Goal: Information Seeking & Learning: Compare options

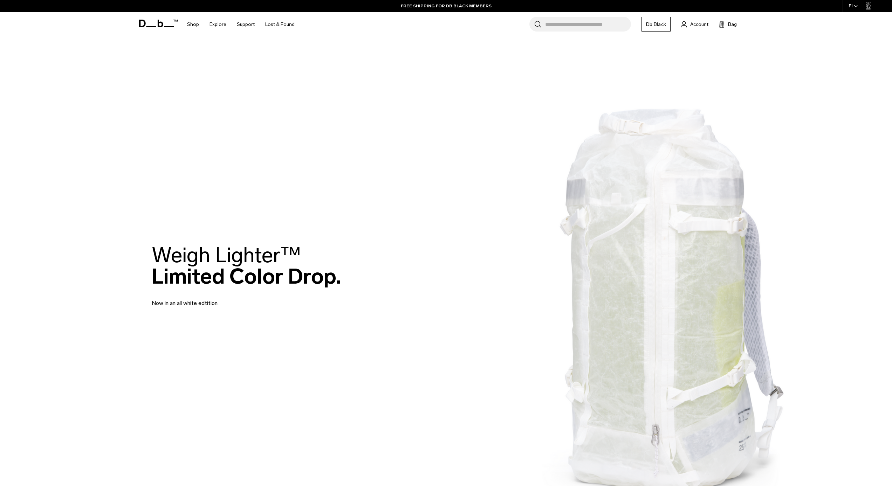
click at [659, 23] on link "Db Black" at bounding box center [655, 24] width 29 height 15
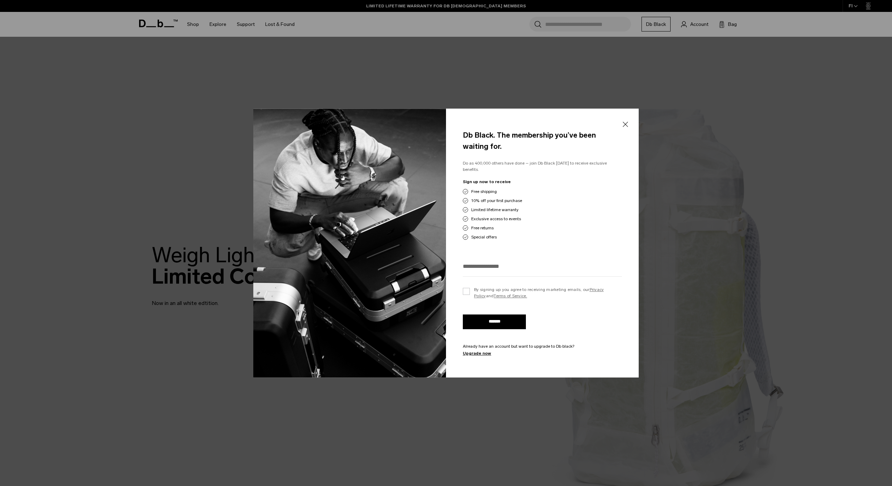
click at [527, 267] on input "email" at bounding box center [542, 267] width 159 height 12
type input "**********"
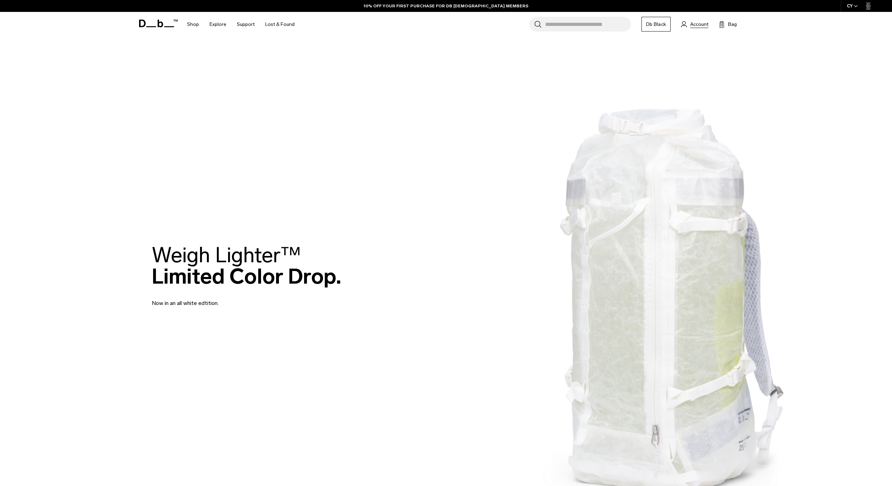
click at [697, 26] on span "Account" at bounding box center [699, 24] width 18 height 7
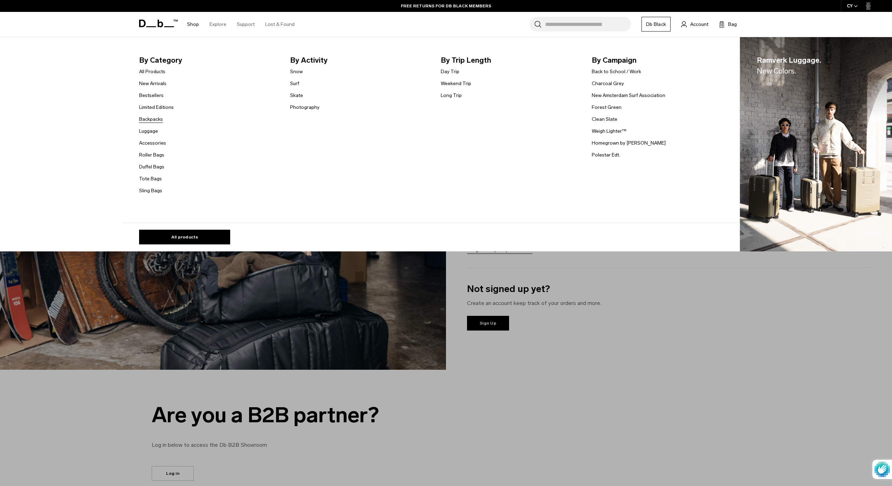
click at [157, 118] on link "Backpacks" at bounding box center [151, 119] width 24 height 7
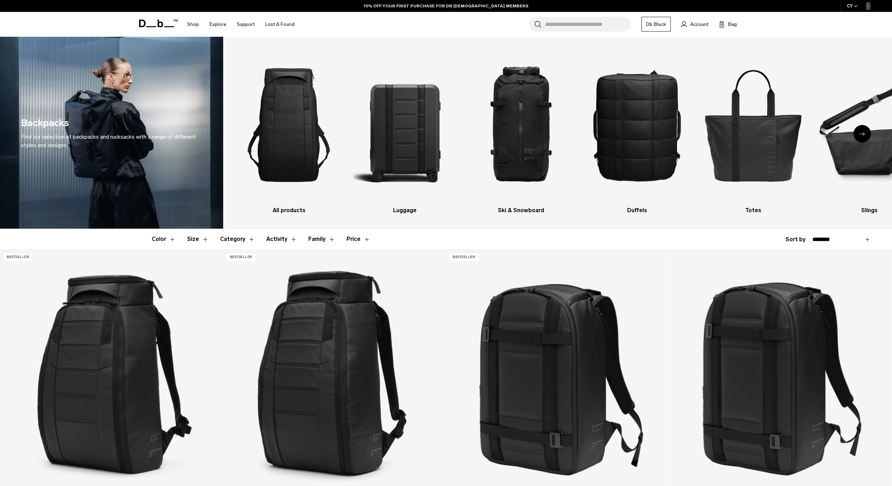
click at [864, 137] on div "Next slide" at bounding box center [862, 134] width 18 height 18
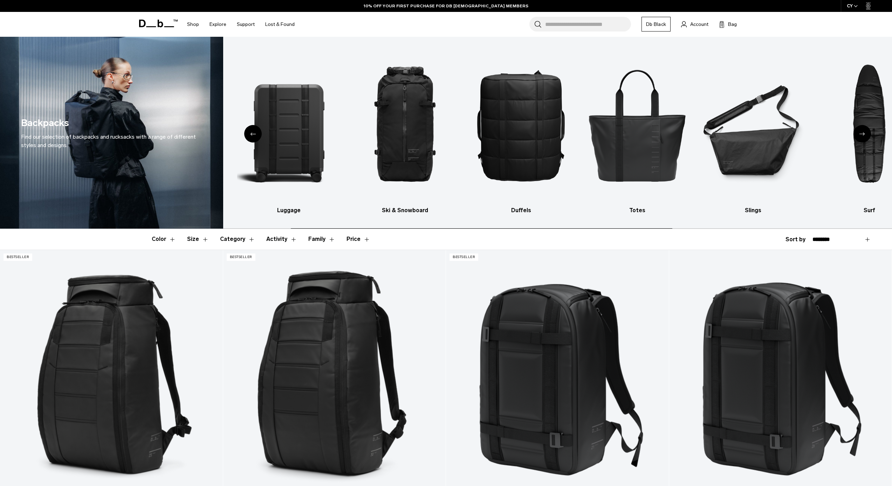
click at [864, 137] on div "Next slide" at bounding box center [862, 134] width 18 height 18
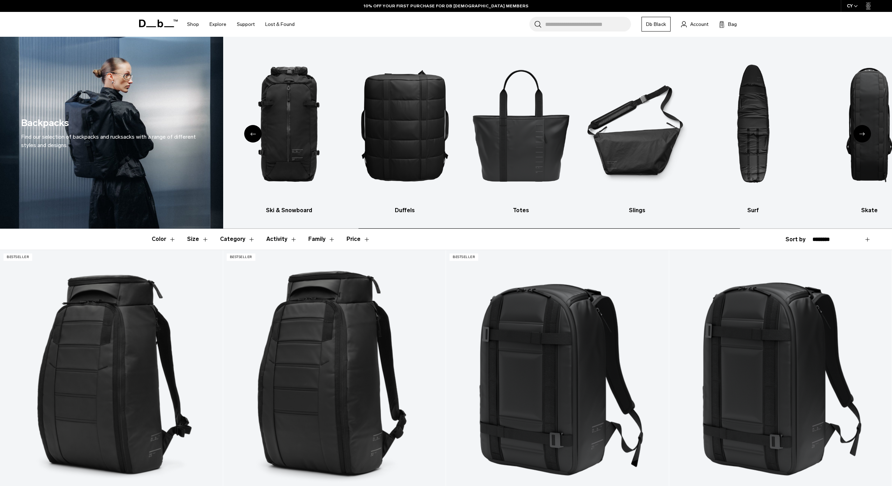
click at [864, 137] on div "Next slide" at bounding box center [862, 134] width 18 height 18
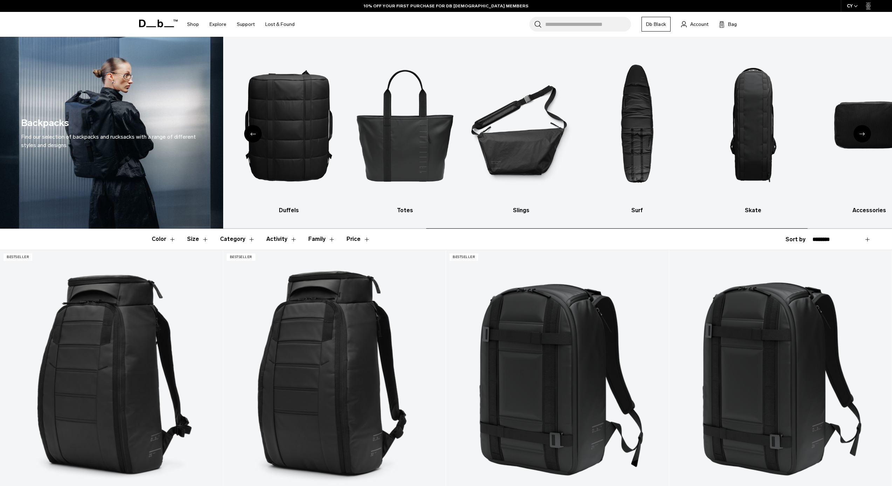
click at [864, 137] on div "Next slide" at bounding box center [862, 134] width 18 height 18
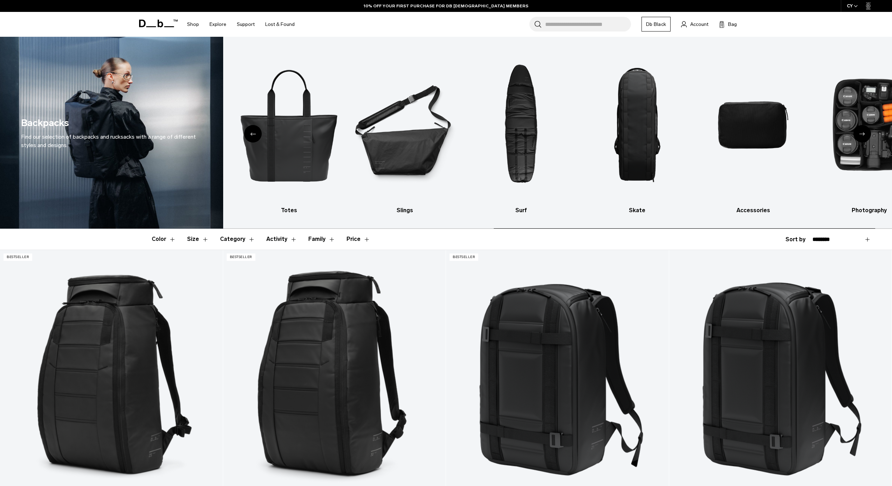
click at [864, 137] on div "Next slide" at bounding box center [862, 134] width 18 height 18
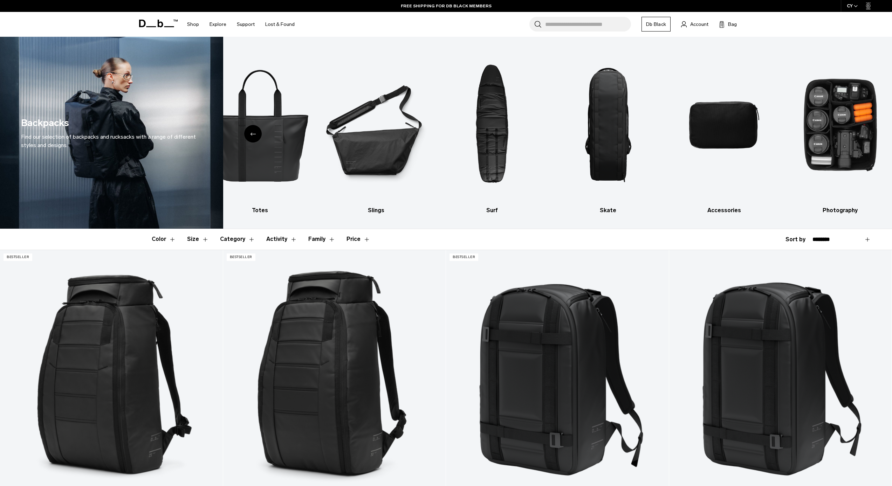
click at [254, 136] on div "Previous slide" at bounding box center [253, 134] width 18 height 18
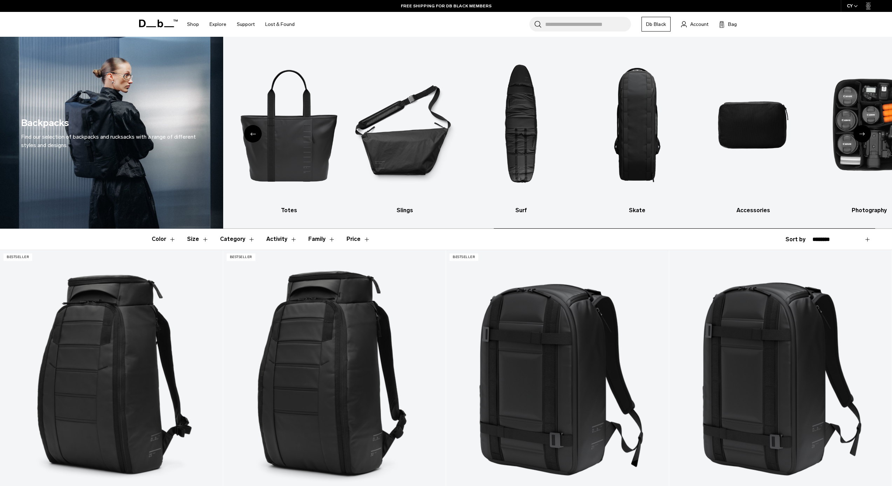
click at [254, 136] on div "Previous slide" at bounding box center [253, 134] width 18 height 18
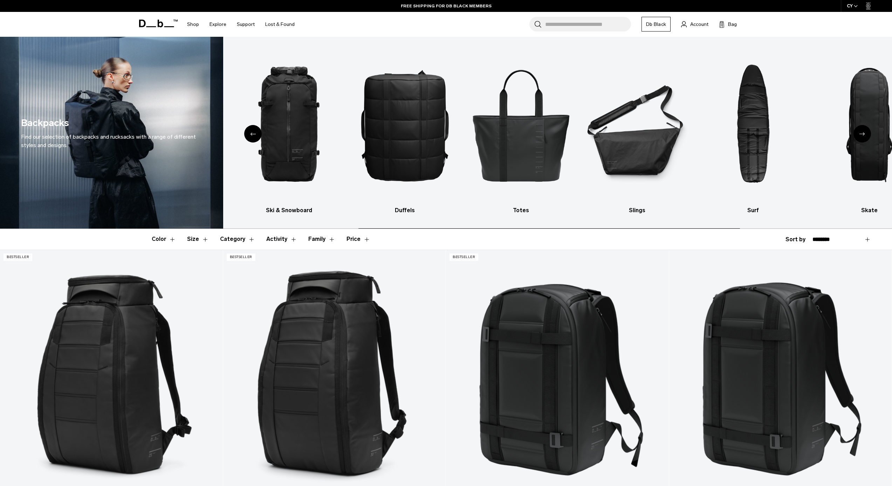
click at [254, 136] on div "Previous slide" at bounding box center [253, 134] width 18 height 18
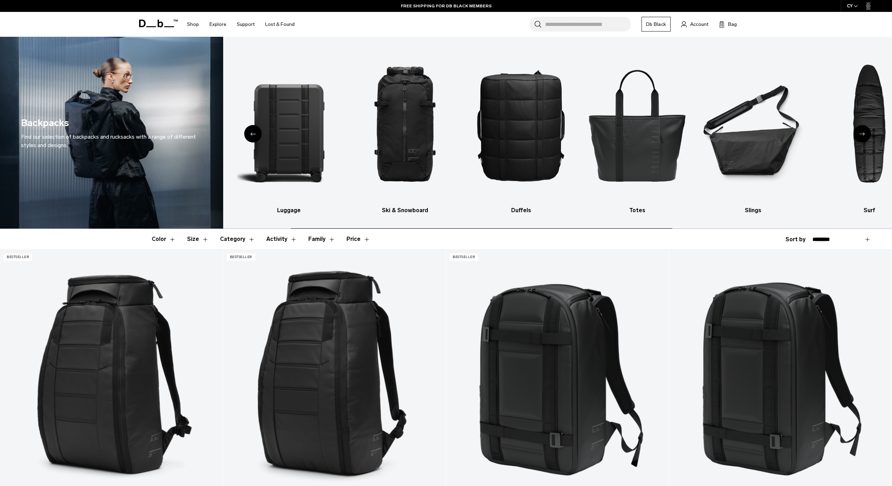
click at [254, 136] on div "Previous slide" at bounding box center [253, 134] width 18 height 18
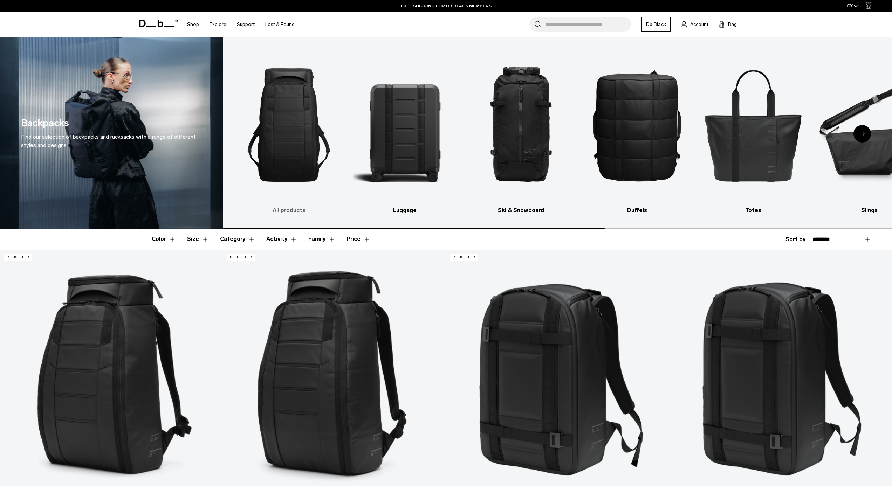
click at [254, 137] on img "1 / 10" at bounding box center [289, 125] width 104 height 156
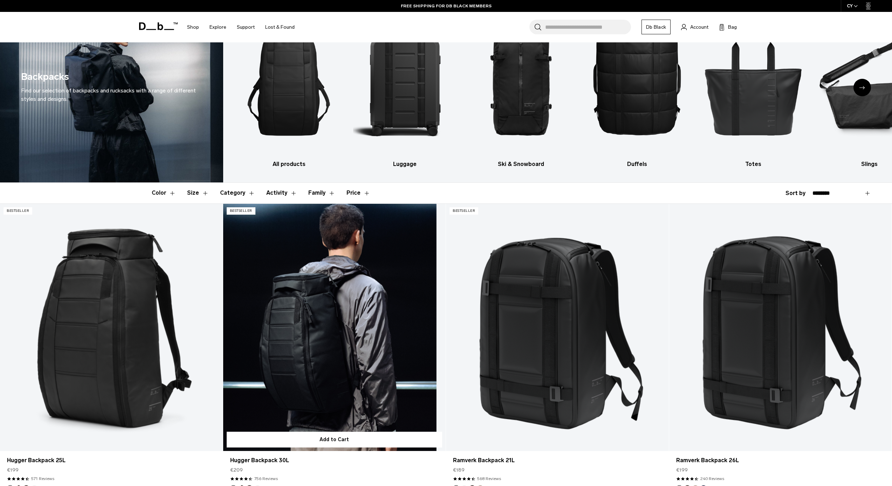
scroll to position [182, 0]
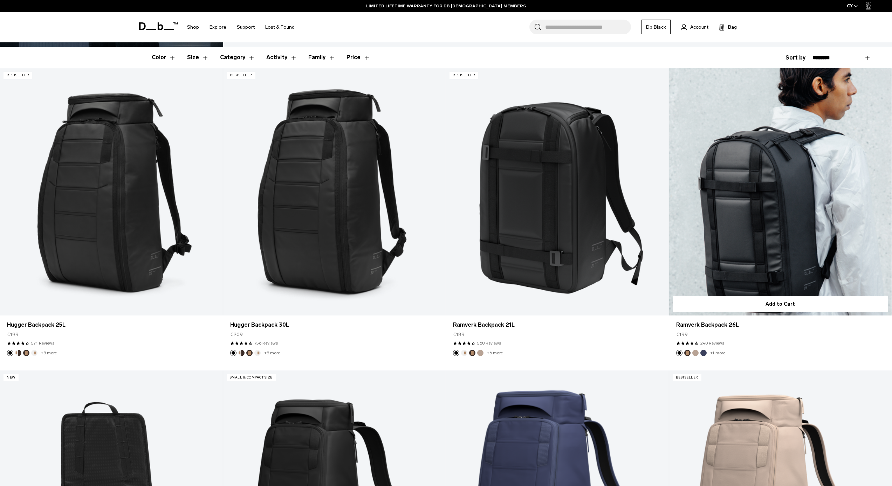
click at [773, 234] on link "Ramverk Backpack 26L" at bounding box center [780, 191] width 223 height 247
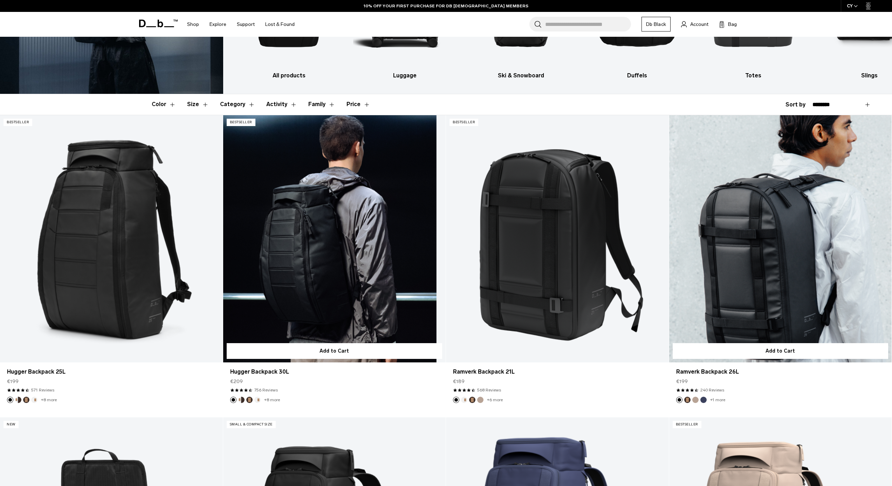
scroll to position [214, 0]
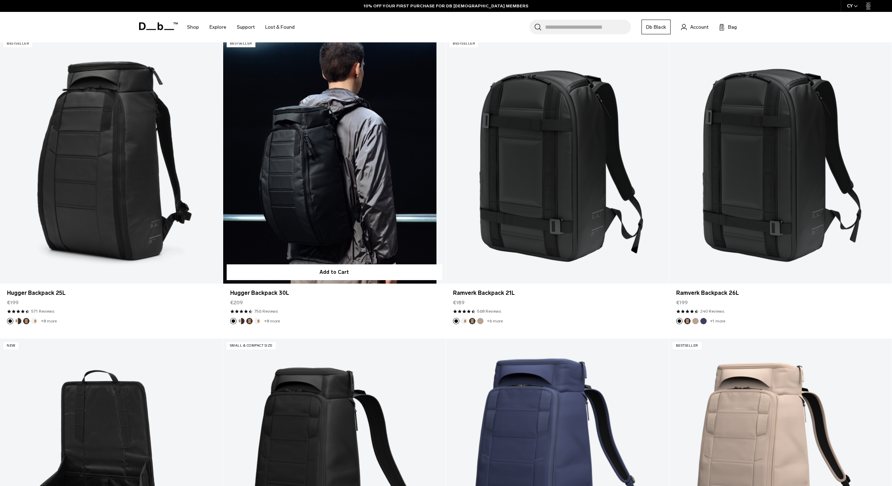
click at [297, 186] on link "Hugger Backpack 30L" at bounding box center [334, 159] width 223 height 247
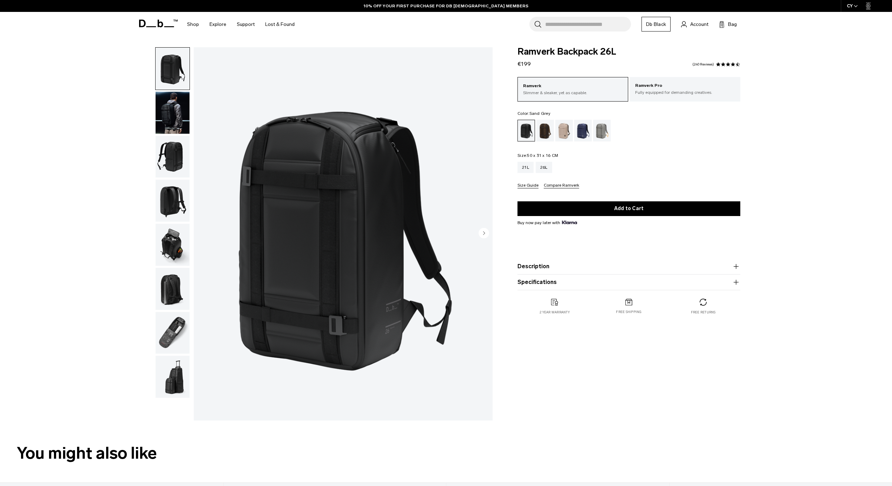
click at [602, 132] on div "Sand Grey" at bounding box center [602, 131] width 18 height 22
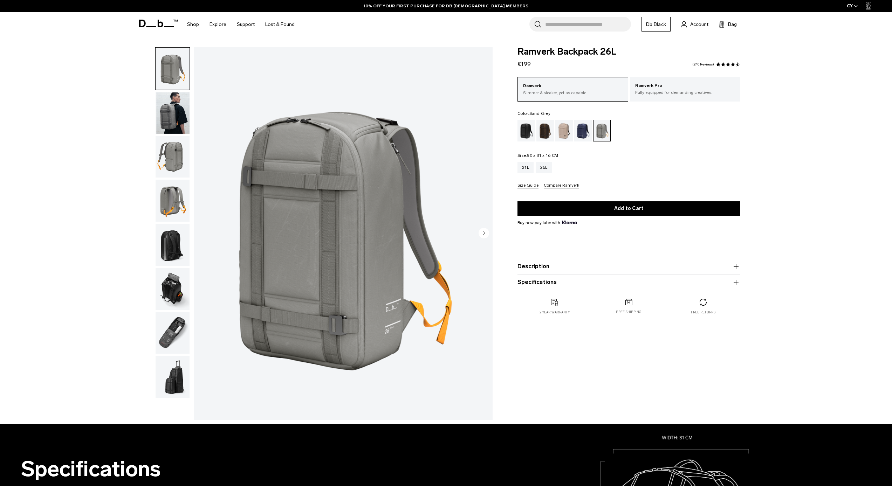
click at [530, 188] on button "Size Guide" at bounding box center [527, 185] width 21 height 5
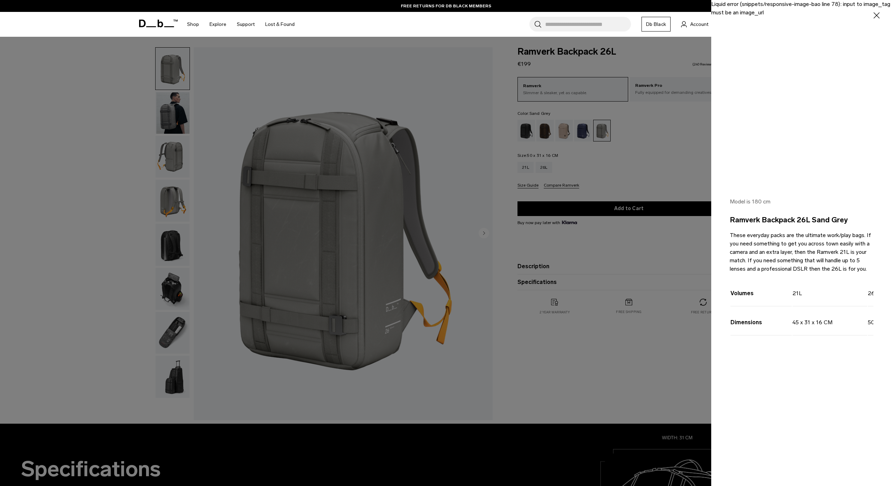
click at [686, 176] on div at bounding box center [446, 243] width 892 height 486
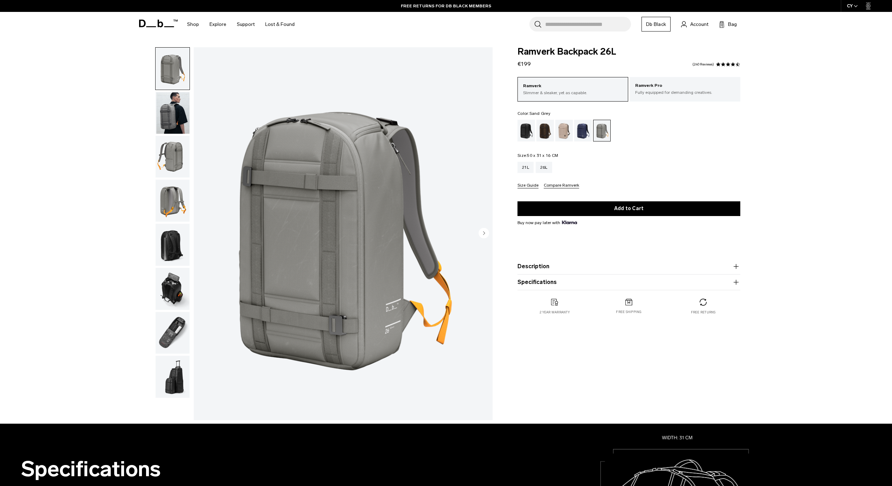
click at [180, 380] on img "button" at bounding box center [173, 377] width 34 height 42
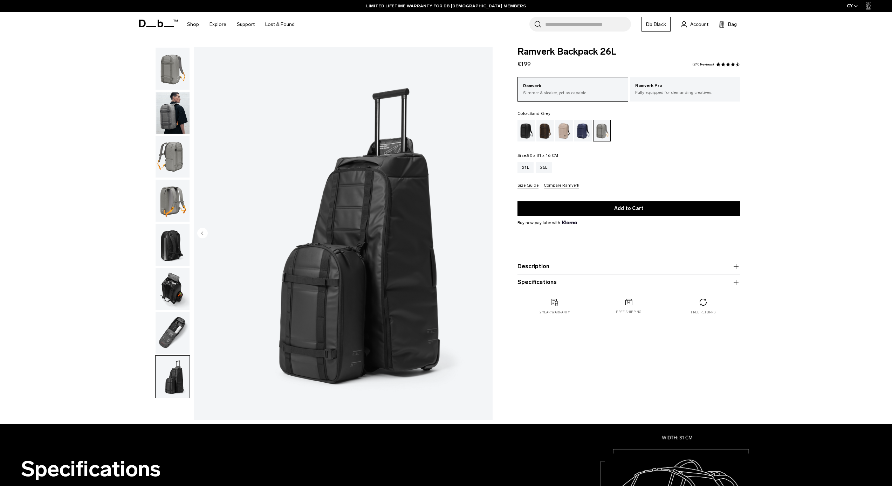
click at [173, 343] on img "button" at bounding box center [173, 333] width 34 height 42
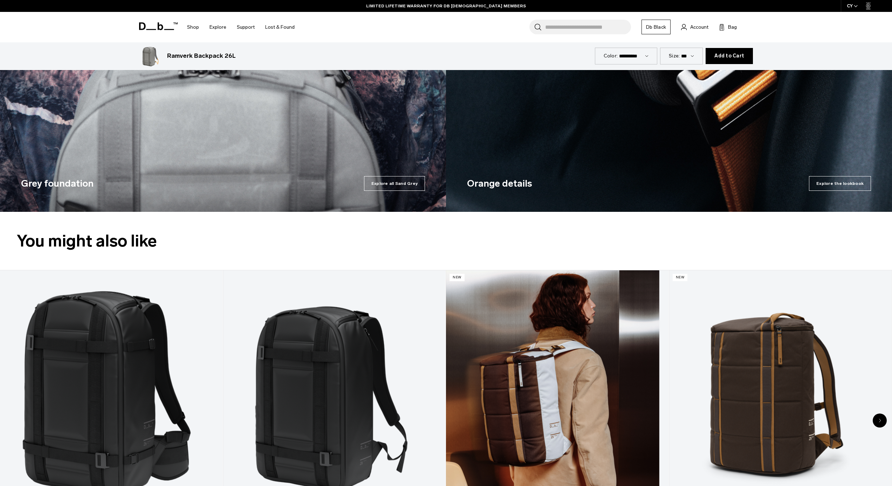
scroll to position [1242, 0]
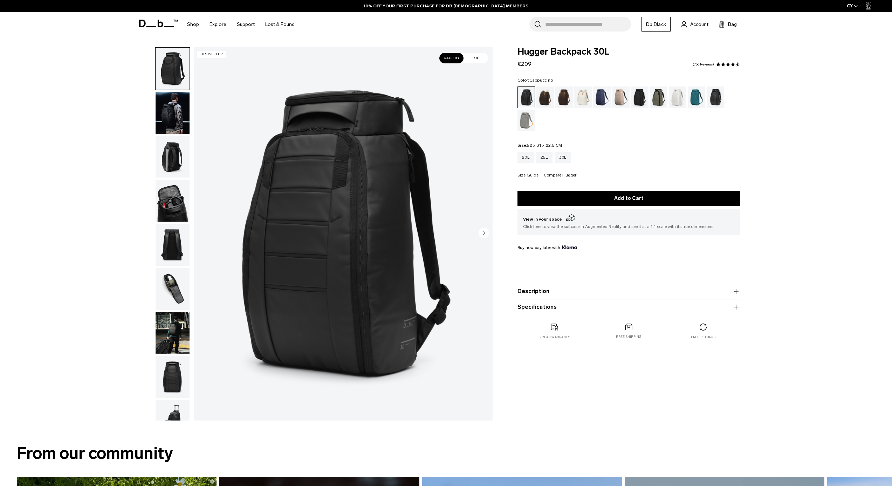
click at [543, 98] on div "Cappuccino" at bounding box center [545, 98] width 18 height 22
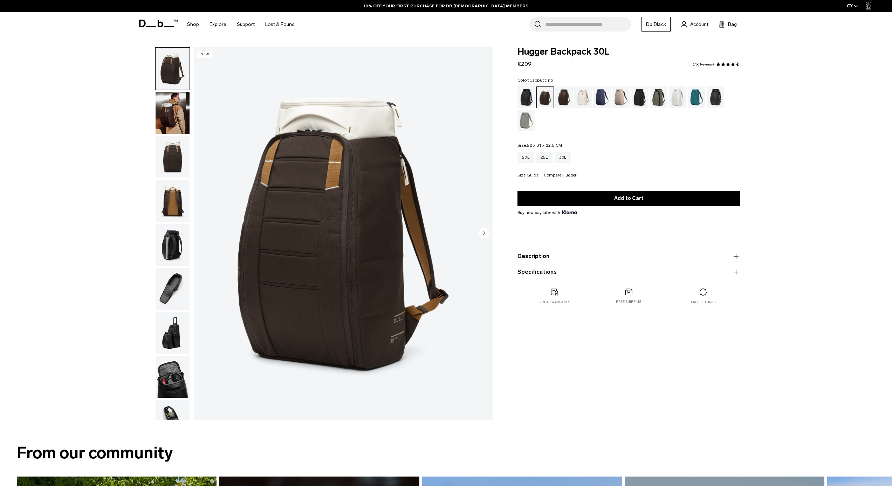
click at [522, 176] on button "Size Guide" at bounding box center [527, 175] width 21 height 5
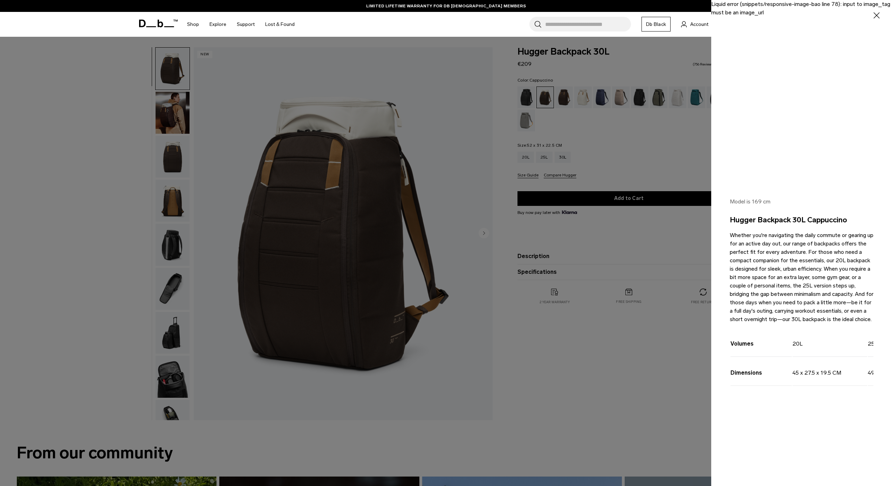
click at [878, 15] on icon "button" at bounding box center [877, 16] width 10 height 10
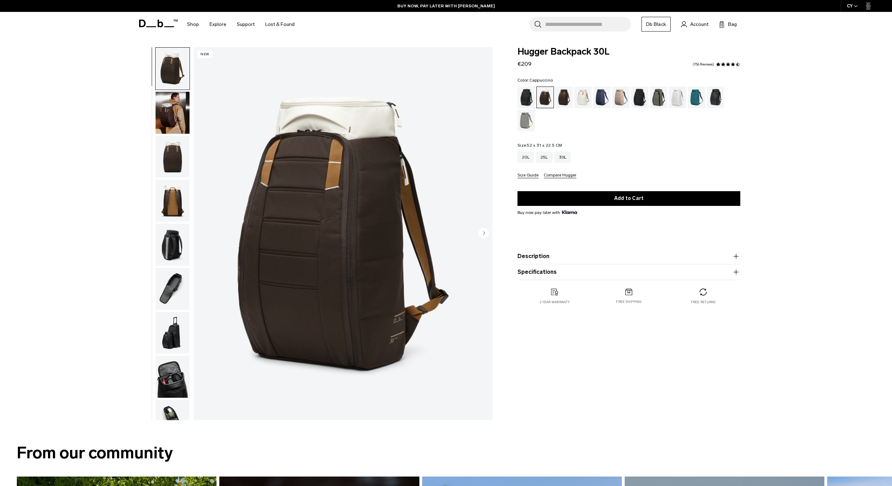
click at [583, 254] on button "Description" at bounding box center [628, 256] width 223 height 8
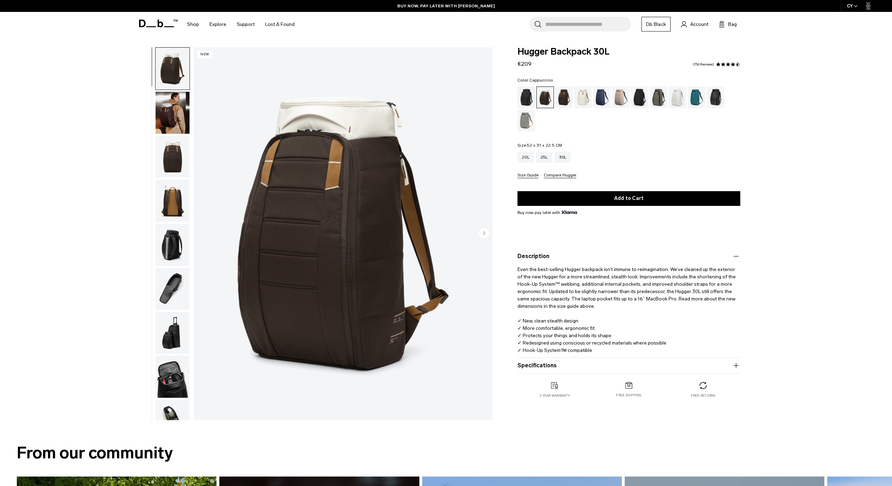
click at [586, 260] on button "Description" at bounding box center [628, 256] width 223 height 8
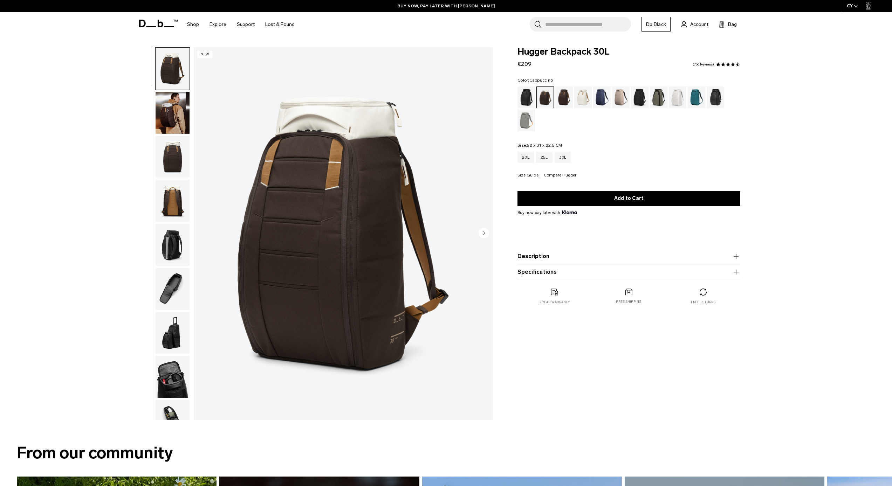
click at [566, 274] on button "Specifications" at bounding box center [628, 272] width 223 height 8
click at [565, 96] on div "Espresso" at bounding box center [564, 98] width 18 height 22
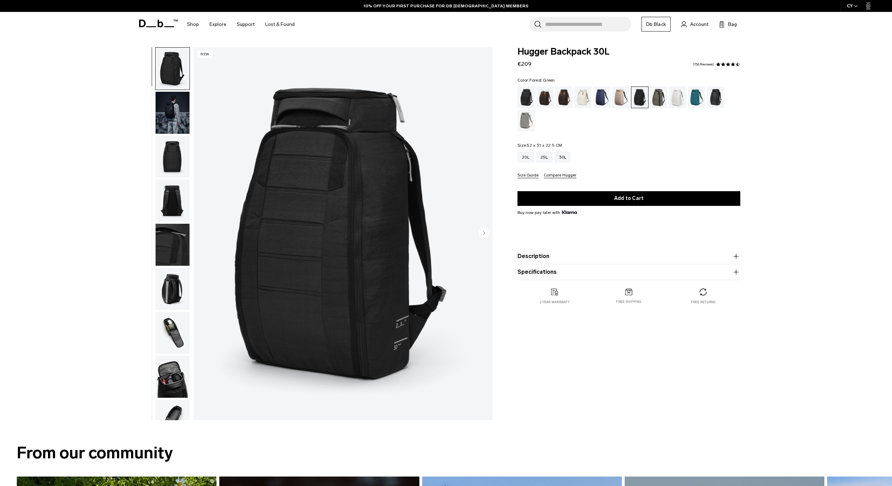
click at [655, 94] on div "Forest Green" at bounding box center [659, 98] width 18 height 22
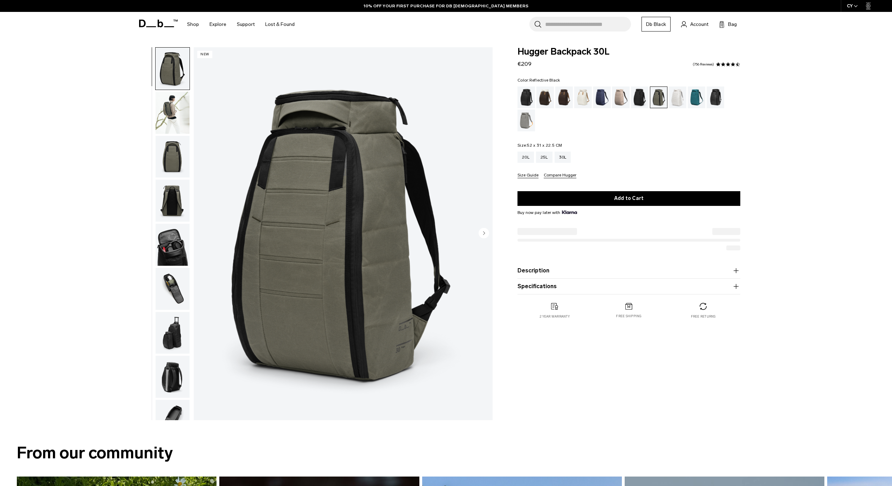
click at [715, 102] on div "Reflective Black" at bounding box center [716, 98] width 18 height 22
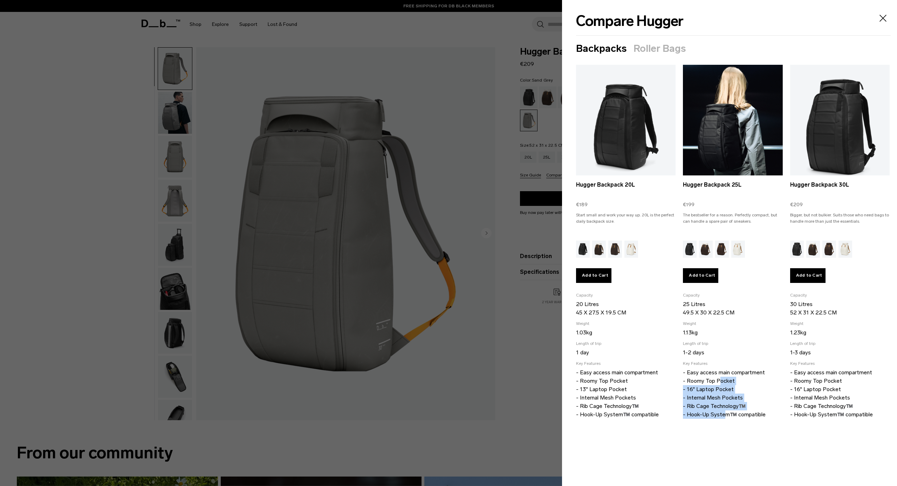
drag, startPoint x: 724, startPoint y: 416, endPoint x: 718, endPoint y: 381, distance: 35.7
click at [718, 381] on p "- Easy access main compartment - Roomy Top Pocket - 16" Laptop Pocket - Interna…" at bounding box center [732, 394] width 99 height 50
click at [774, 413] on p "- Easy access main compartment - Roomy Top Pocket - 16" Laptop Pocket - Interna…" at bounding box center [732, 394] width 99 height 50
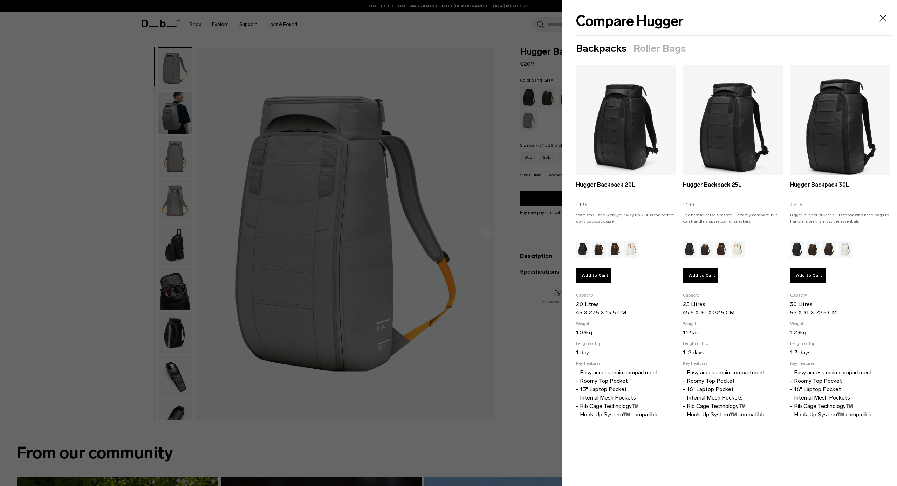
click at [883, 15] on icon "Close" at bounding box center [882, 18] width 11 height 11
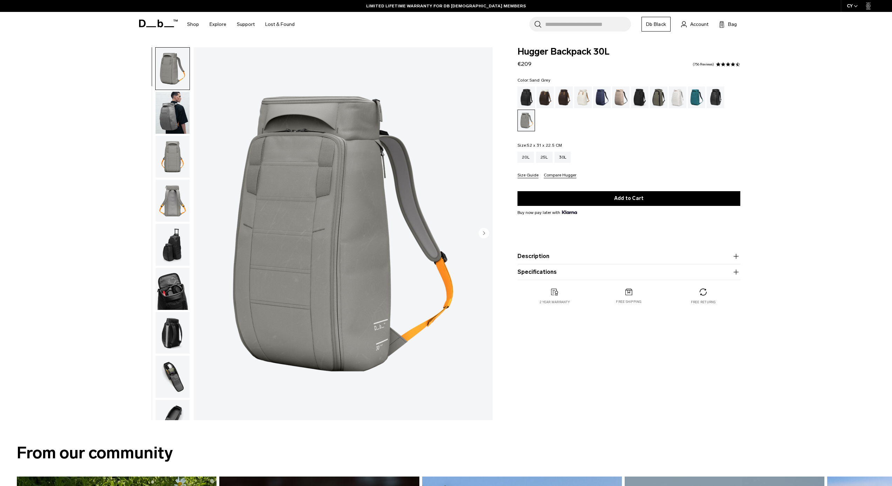
click at [170, 291] on img "button" at bounding box center [173, 289] width 34 height 42
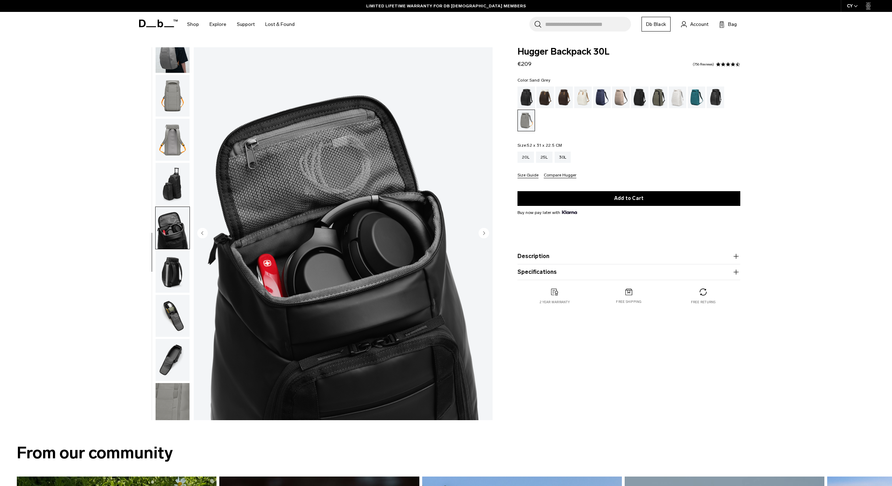
scroll to position [71, 0]
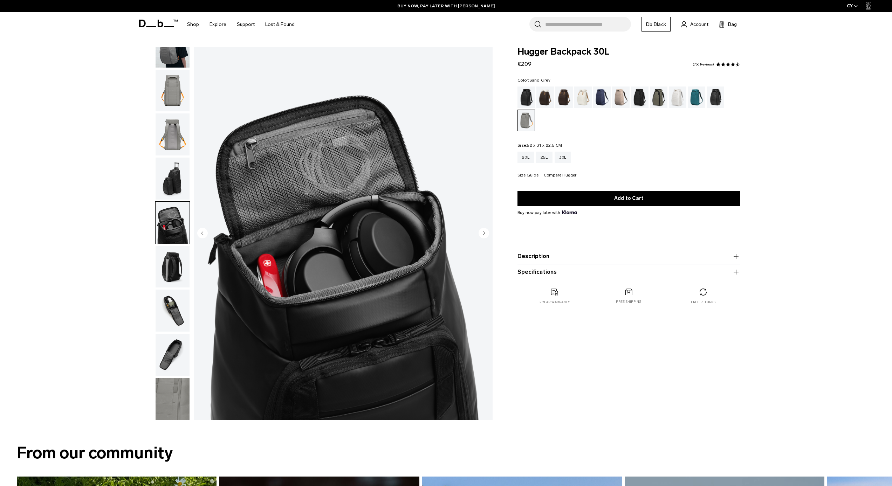
click at [172, 268] on img "button" at bounding box center [173, 267] width 34 height 42
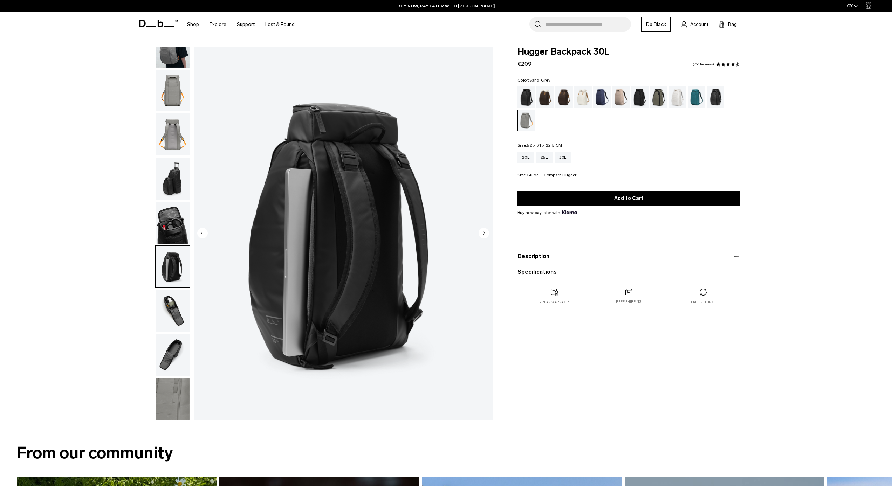
click at [171, 299] on img "button" at bounding box center [173, 311] width 34 height 42
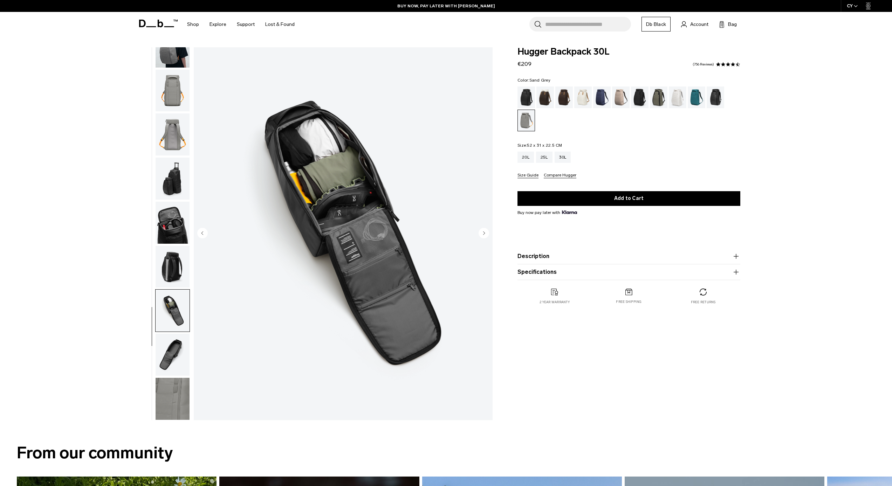
click at [165, 356] on img "button" at bounding box center [173, 355] width 34 height 42
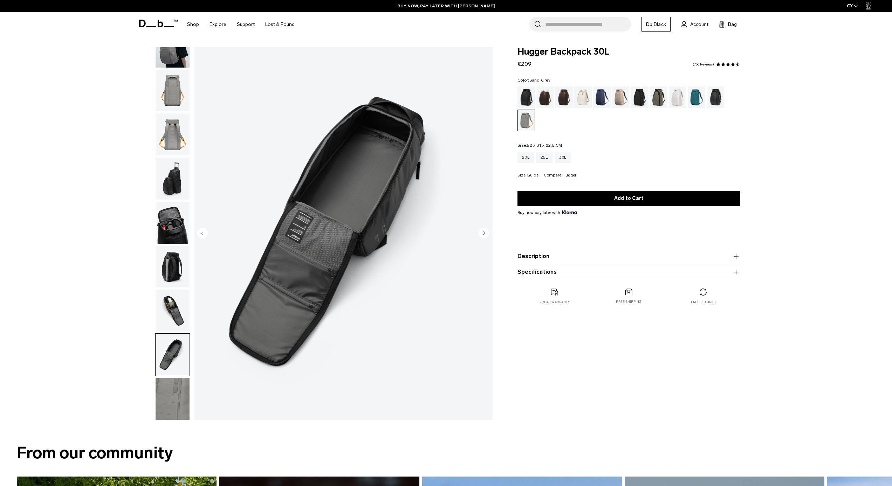
click at [176, 403] on img "button" at bounding box center [173, 399] width 34 height 42
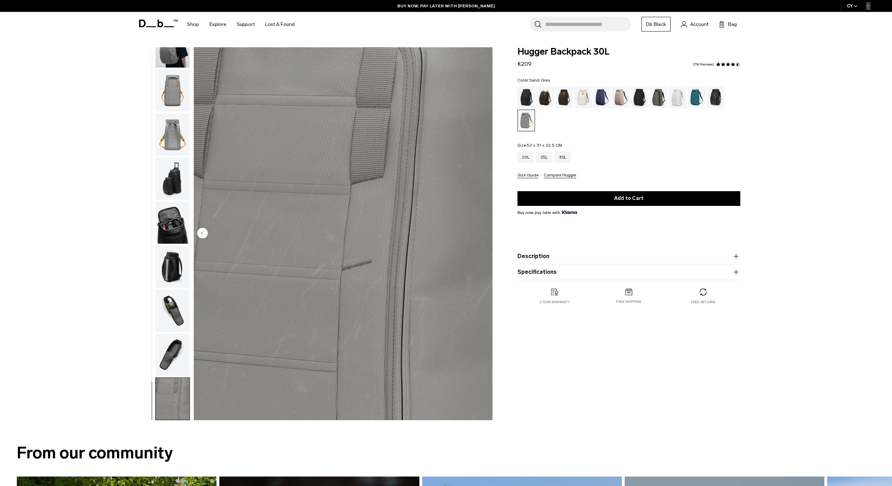
click at [174, 351] on img "button" at bounding box center [173, 355] width 34 height 42
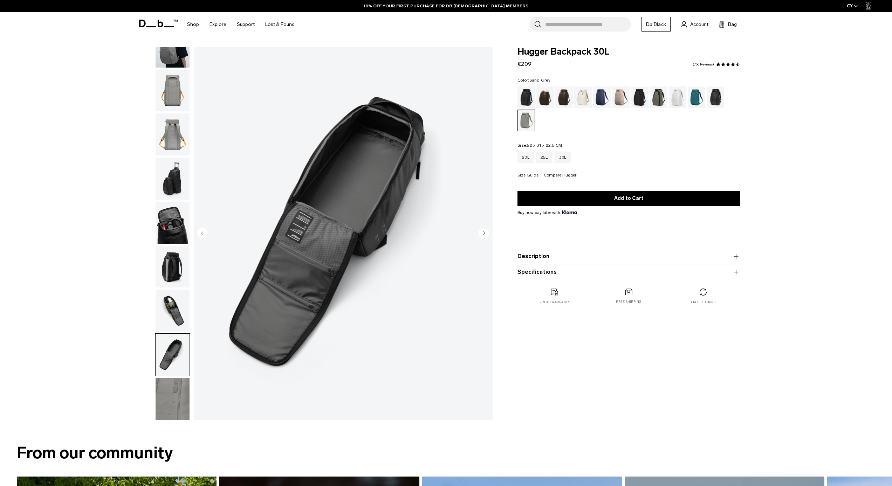
click at [174, 310] on img "button" at bounding box center [173, 311] width 34 height 42
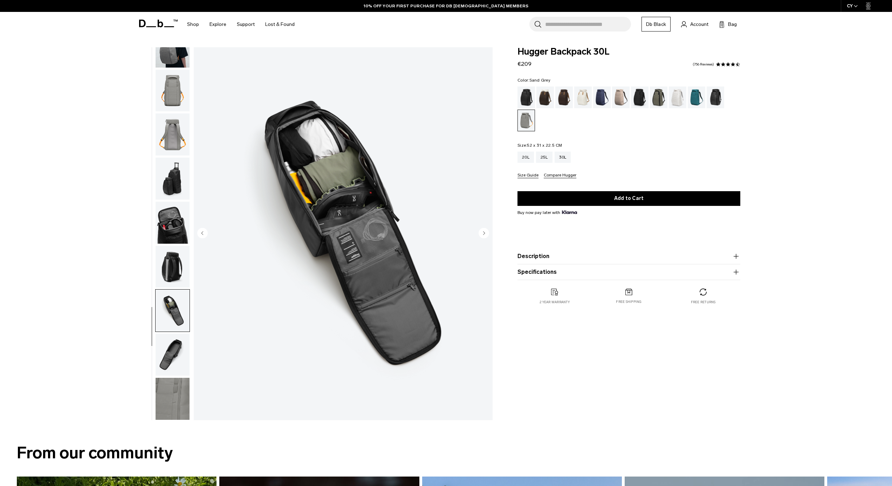
click at [175, 257] on img "button" at bounding box center [173, 267] width 34 height 42
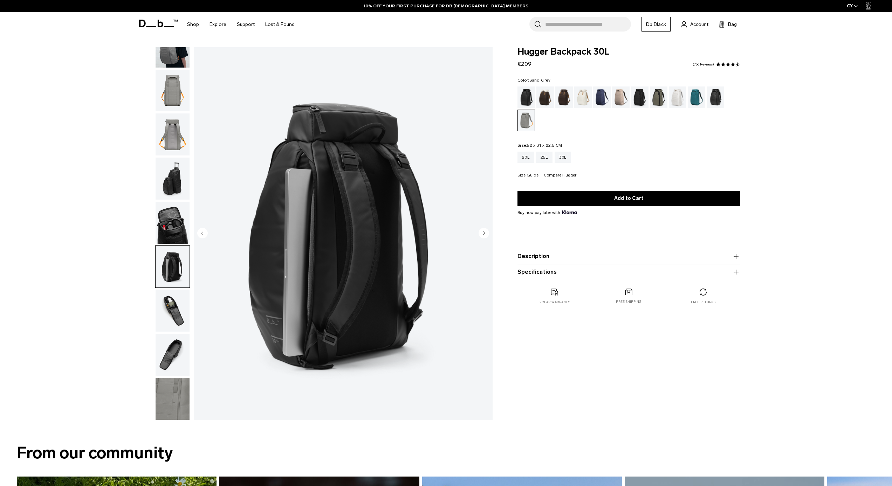
drag, startPoint x: 169, startPoint y: 218, endPoint x: 172, endPoint y: 208, distance: 9.5
click at [170, 218] on img "button" at bounding box center [173, 223] width 34 height 42
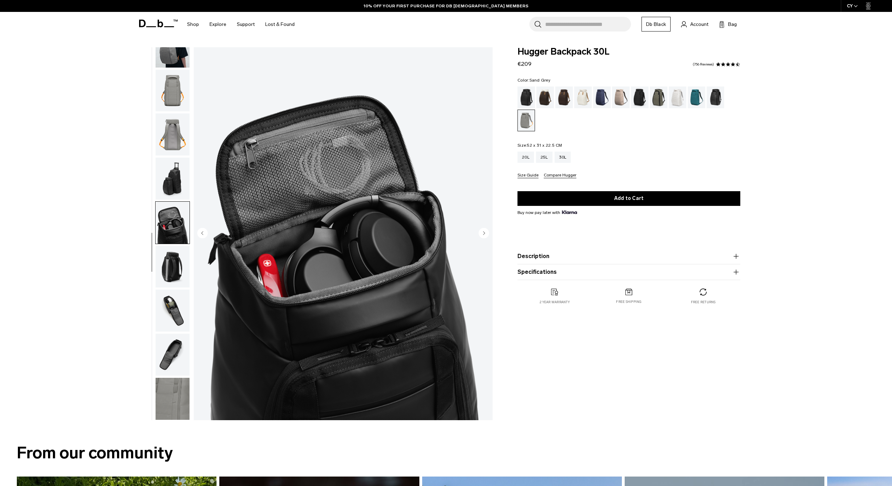
click at [171, 172] on img "button" at bounding box center [173, 179] width 34 height 42
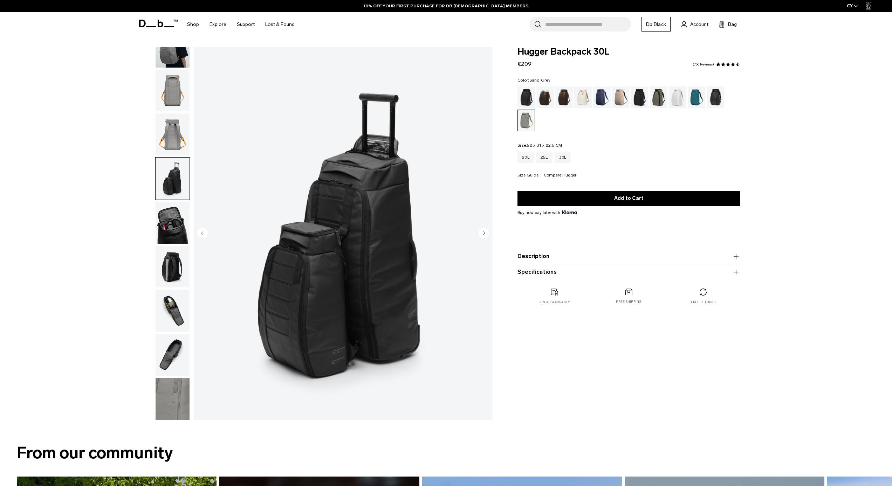
click at [168, 122] on img "button" at bounding box center [173, 134] width 34 height 42
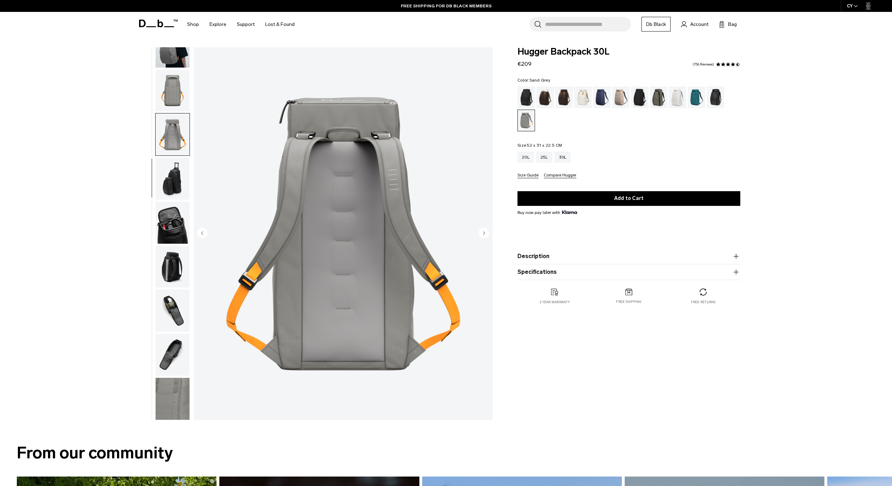
click at [176, 83] on img "button" at bounding box center [173, 91] width 34 height 42
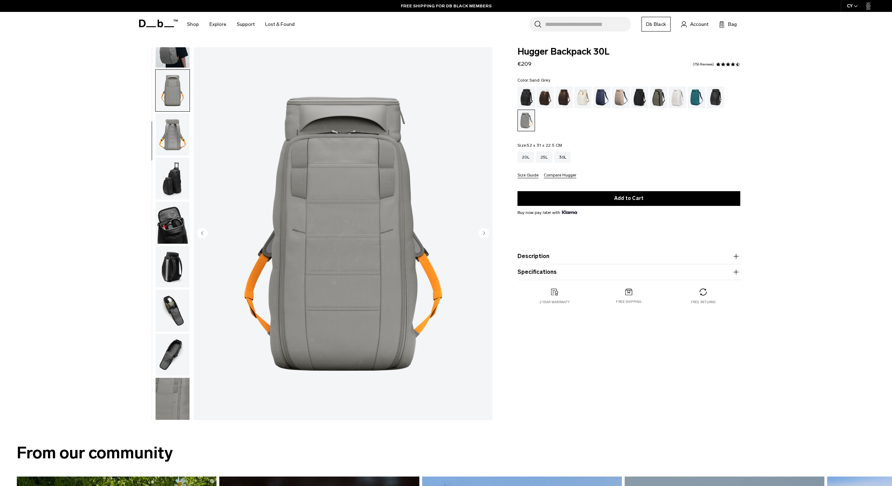
click at [175, 56] on img "button" at bounding box center [173, 47] width 34 height 42
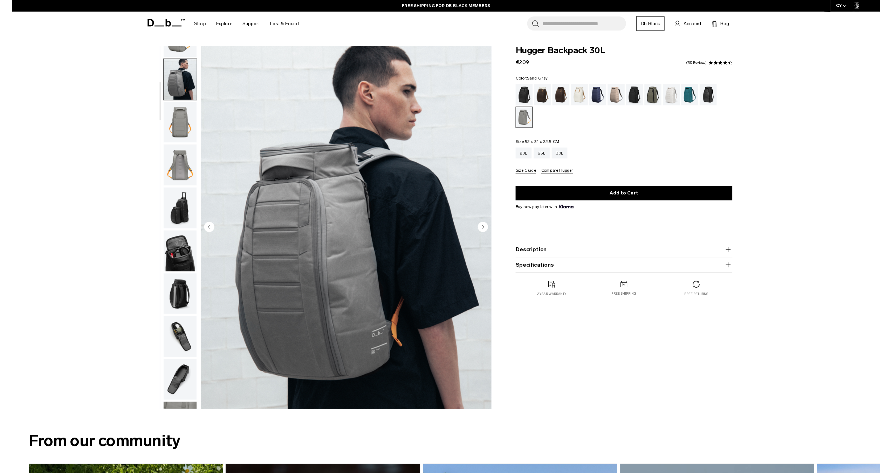
scroll to position [0, 0]
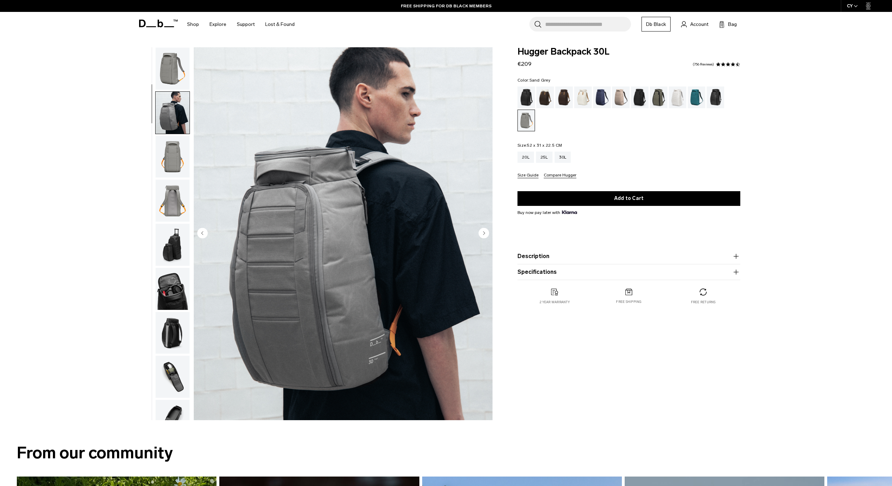
click at [171, 77] on img "button" at bounding box center [173, 69] width 34 height 42
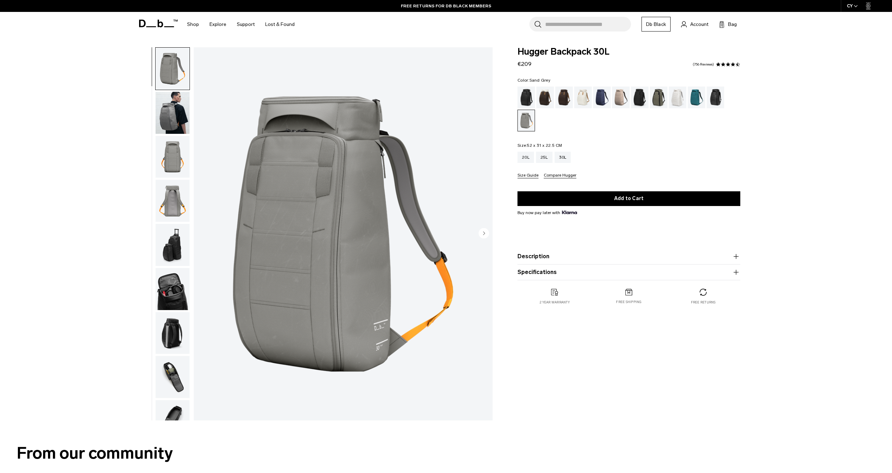
click at [579, 267] on product-accordion "Specifications Volume 30 Litres Dimensions 52 x 31 x 22.5 CM (H x W x D) Weight…" at bounding box center [628, 272] width 223 height 16
click at [579, 276] on button "Specifications" at bounding box center [628, 272] width 223 height 8
click at [544, 158] on div "25L" at bounding box center [544, 157] width 16 height 11
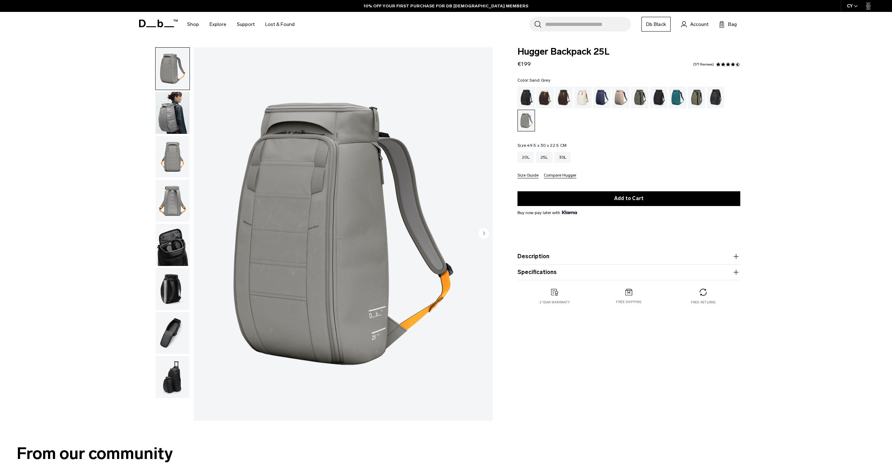
click at [168, 252] on img "button" at bounding box center [173, 245] width 34 height 42
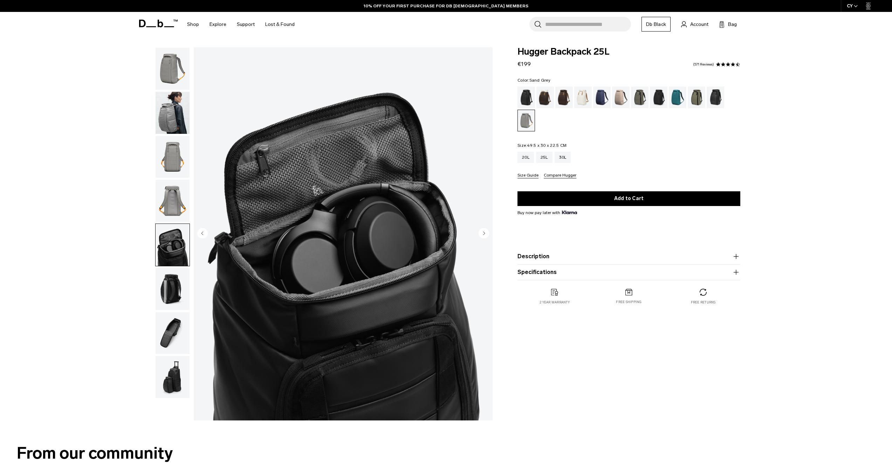
click at [170, 291] on img "button" at bounding box center [173, 289] width 34 height 42
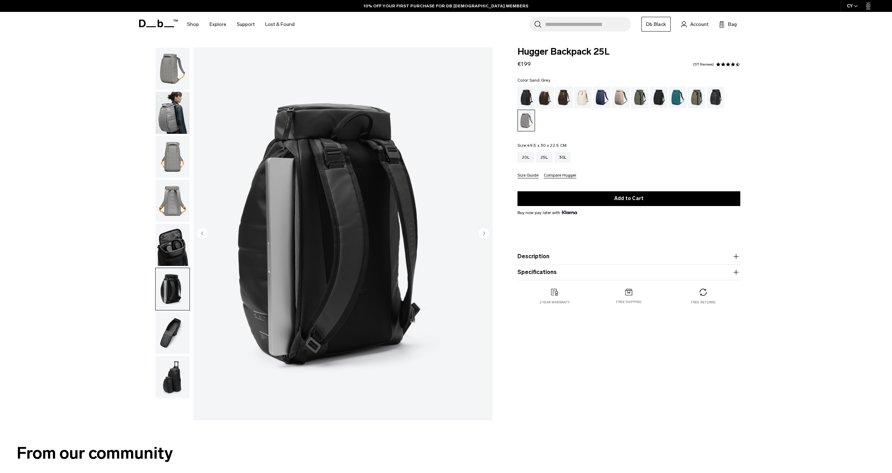
click at [171, 332] on img "button" at bounding box center [173, 333] width 34 height 42
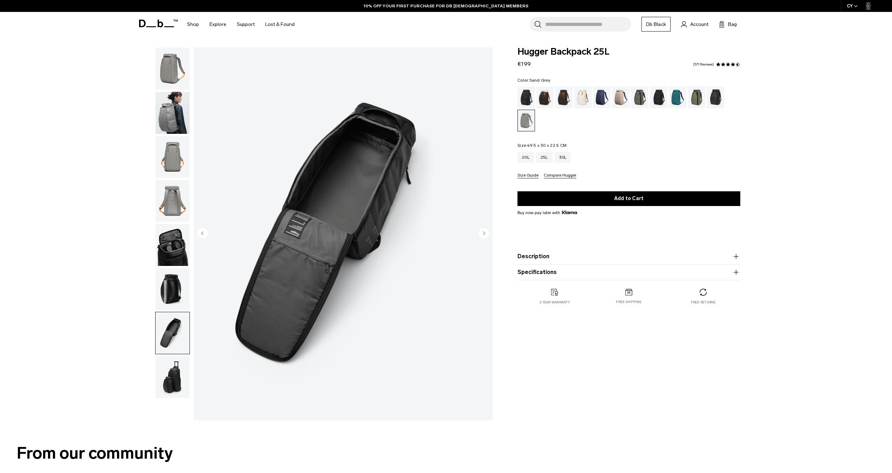
click at [181, 388] on img "button" at bounding box center [173, 377] width 34 height 42
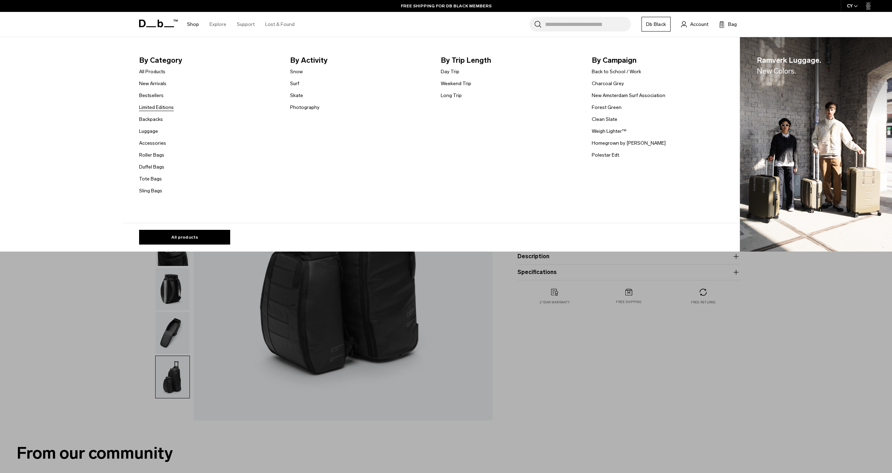
click at [161, 108] on link "Limited Editions" at bounding box center [156, 107] width 35 height 7
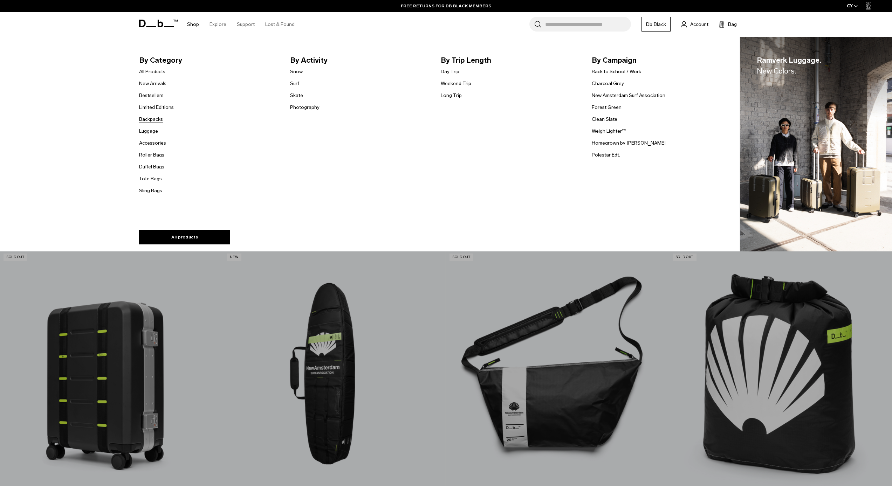
click at [152, 118] on link "Backpacks" at bounding box center [151, 119] width 24 height 7
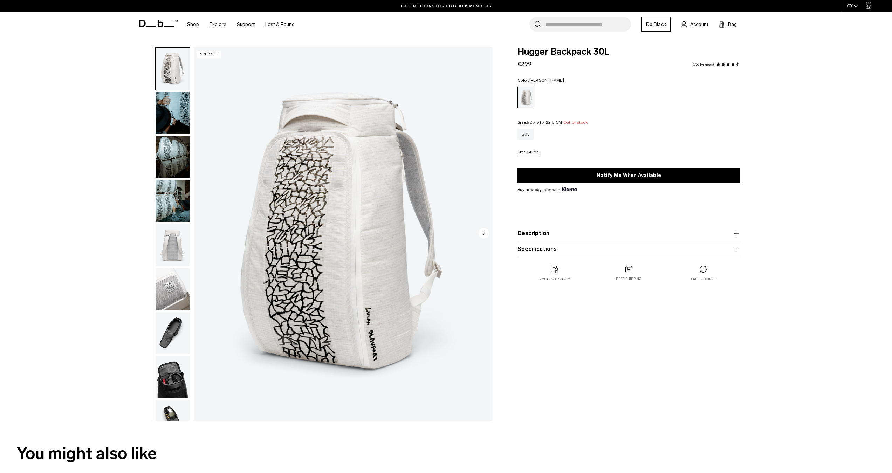
click at [561, 230] on button "Description" at bounding box center [628, 233] width 223 height 8
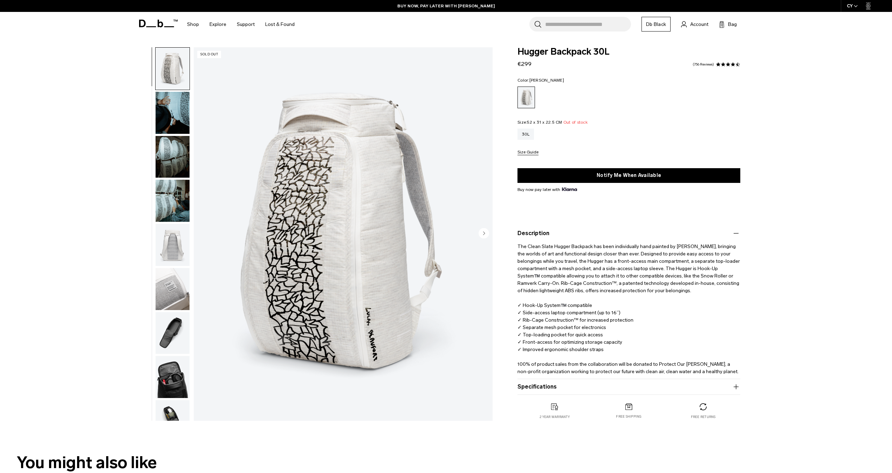
click at [555, 235] on button "Description" at bounding box center [628, 233] width 223 height 8
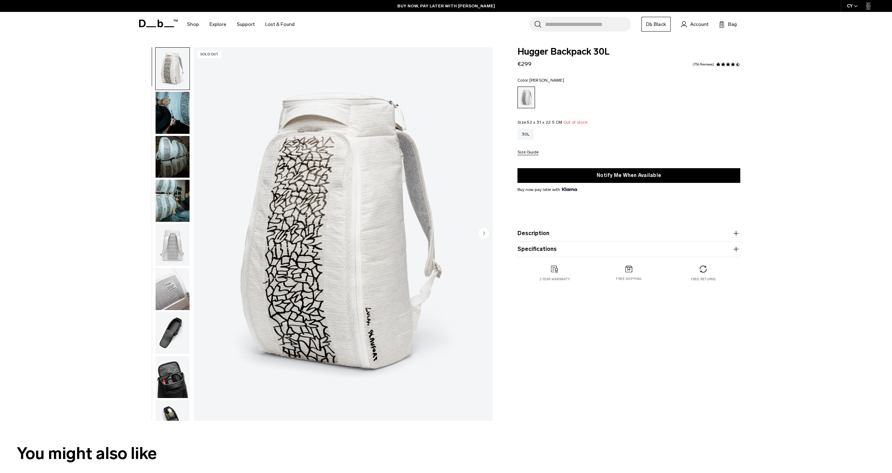
click at [170, 82] on img "button" at bounding box center [173, 69] width 34 height 42
click at [178, 104] on img "button" at bounding box center [173, 113] width 34 height 42
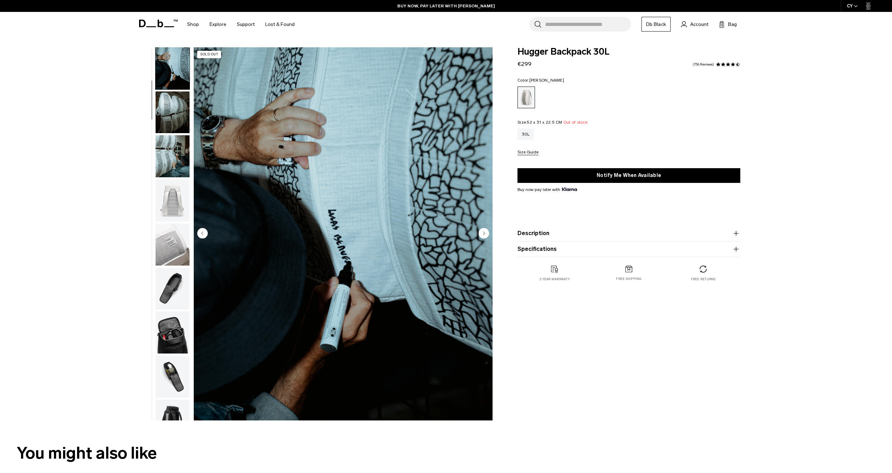
click at [177, 139] on img "button" at bounding box center [173, 156] width 34 height 42
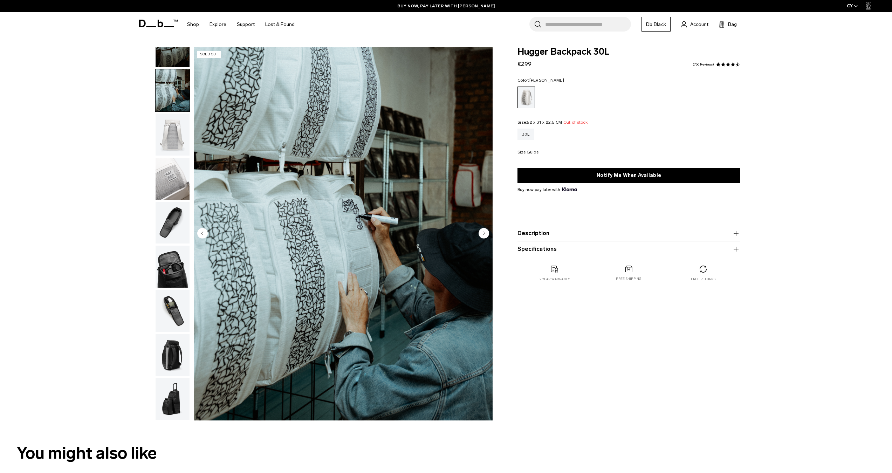
scroll to position [116, 0]
click at [174, 129] on img "button" at bounding box center [173, 134] width 34 height 42
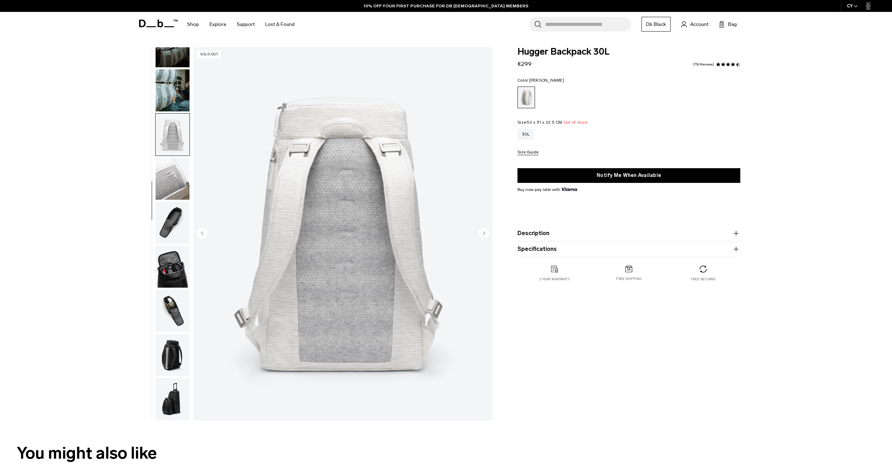
click at [175, 184] on img "button" at bounding box center [173, 179] width 34 height 42
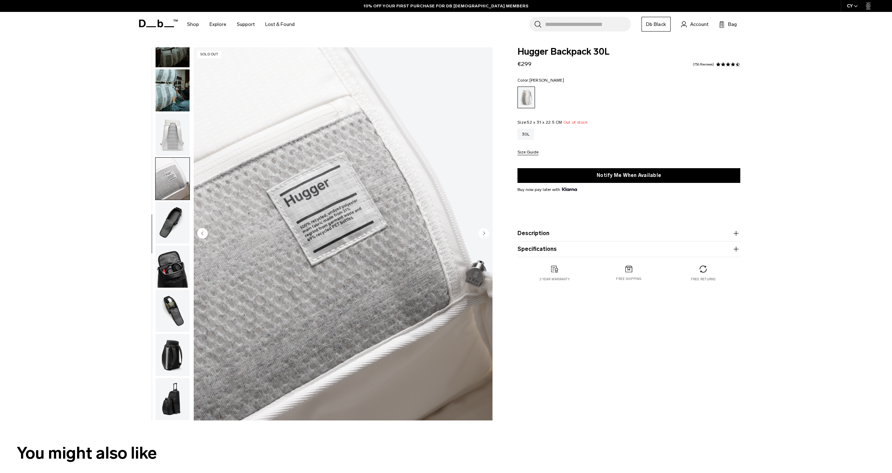
click at [165, 213] on img "button" at bounding box center [173, 223] width 34 height 42
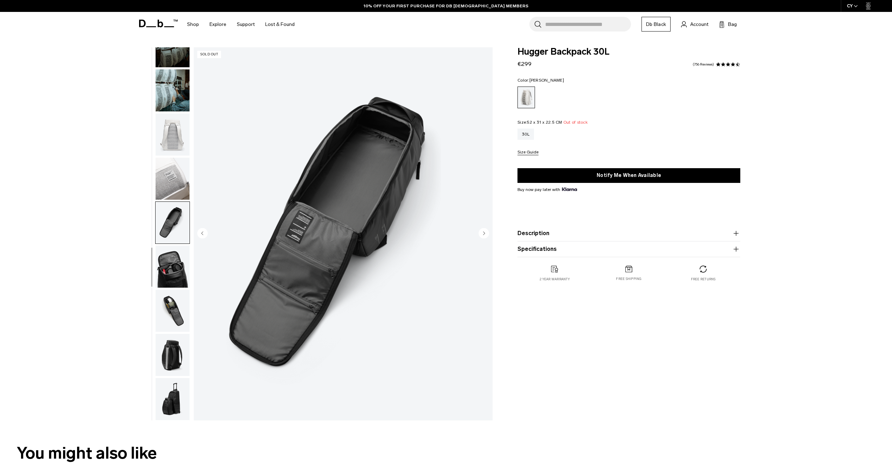
click at [171, 263] on img "button" at bounding box center [173, 267] width 34 height 42
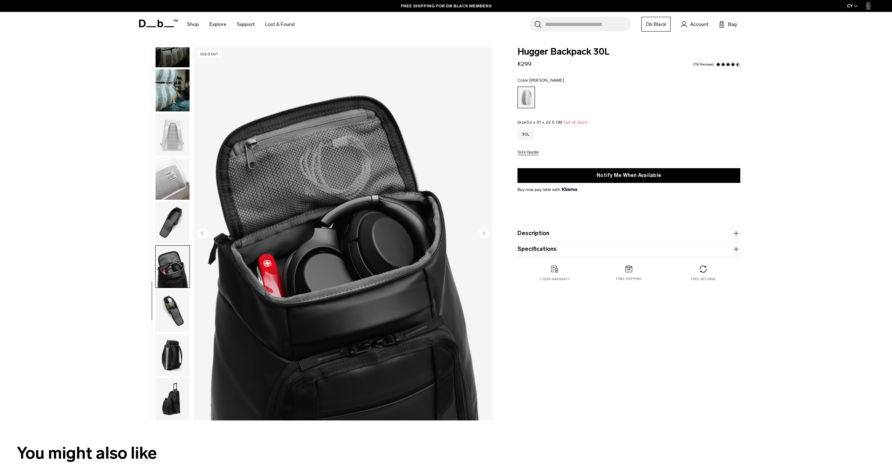
click at [182, 303] on img "button" at bounding box center [173, 311] width 34 height 42
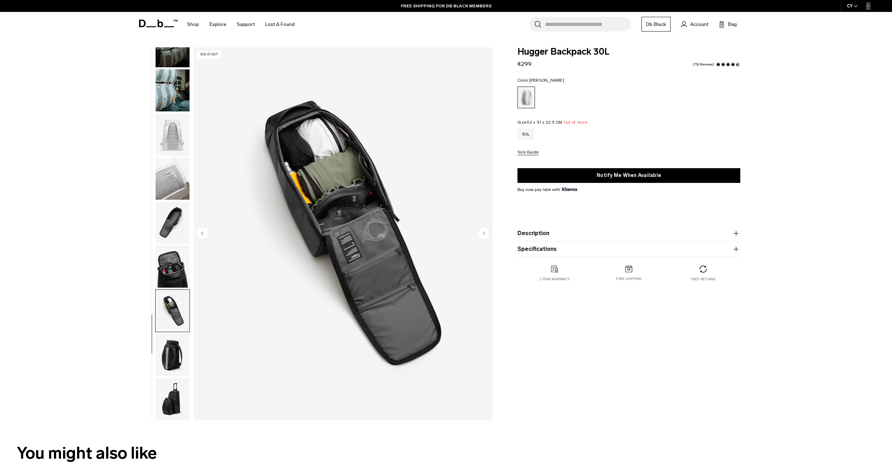
click at [181, 368] on img "button" at bounding box center [173, 355] width 34 height 42
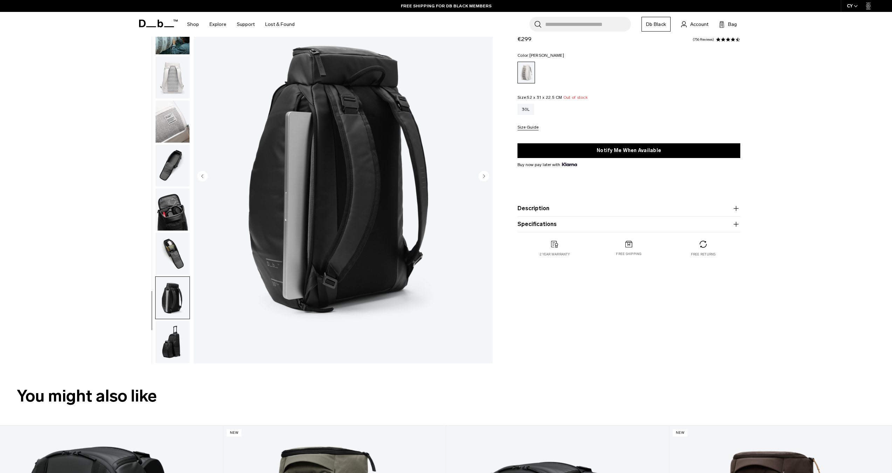
scroll to position [106, 0]
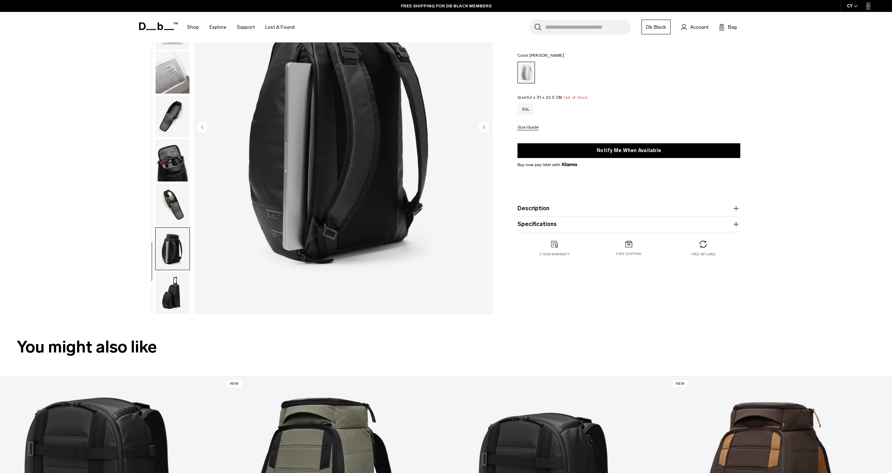
click at [175, 301] on img "button" at bounding box center [173, 293] width 34 height 42
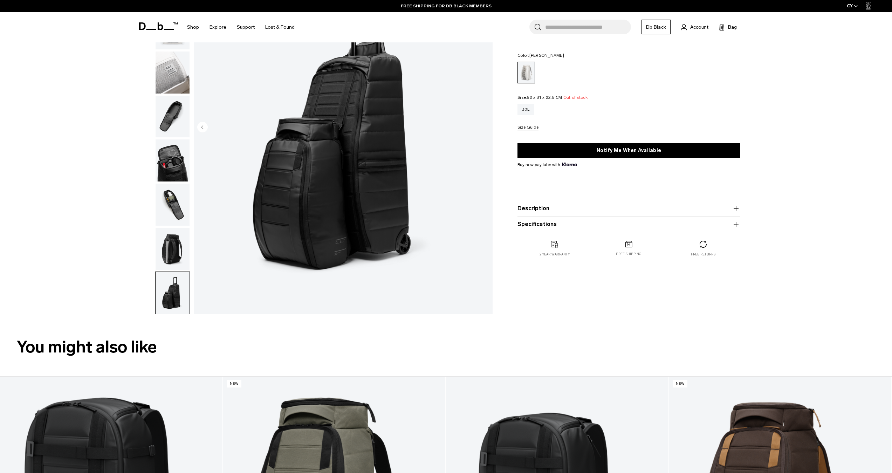
scroll to position [0, 0]
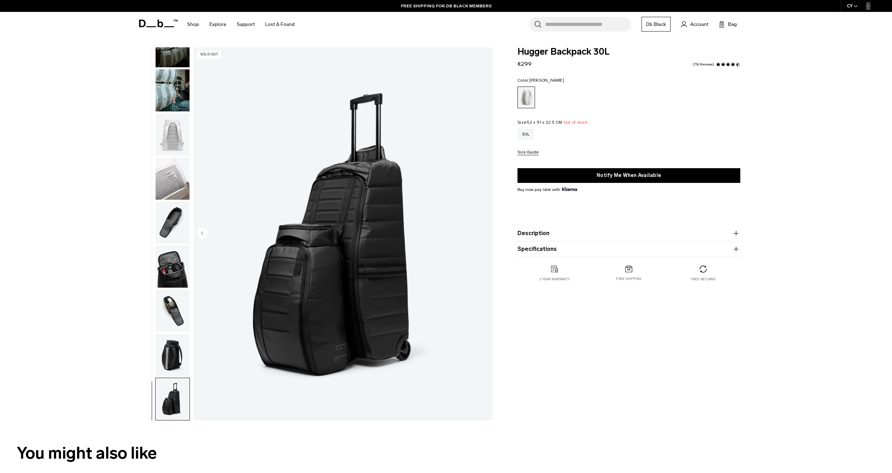
click at [161, 20] on icon at bounding box center [158, 24] width 39 height 8
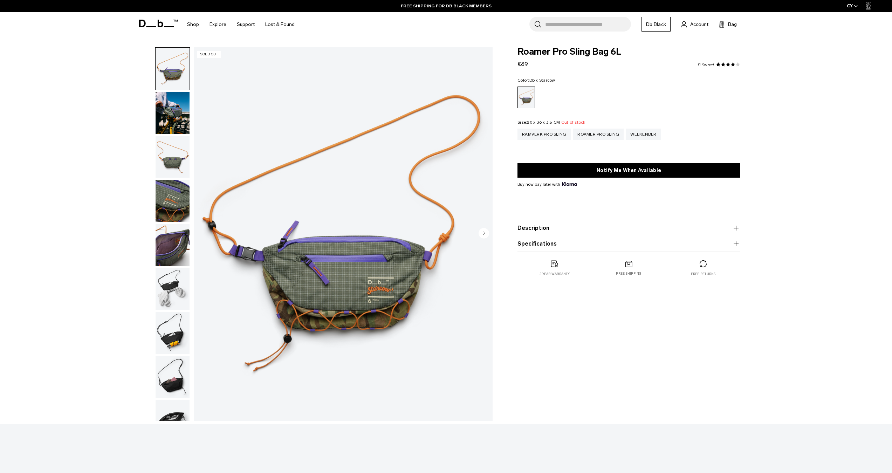
click at [163, 67] on img "button" at bounding box center [173, 69] width 34 height 42
click at [168, 109] on img "button" at bounding box center [173, 113] width 34 height 42
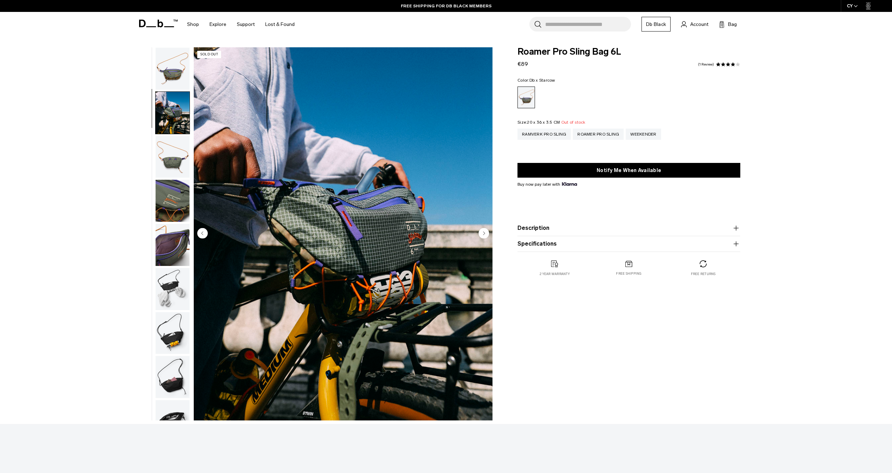
scroll to position [26, 0]
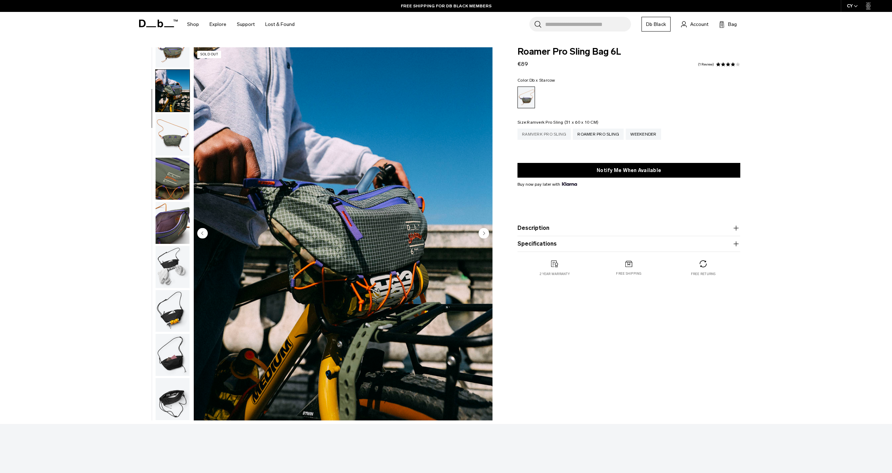
click at [559, 133] on div "Ramverk Pro Sling" at bounding box center [543, 134] width 53 height 11
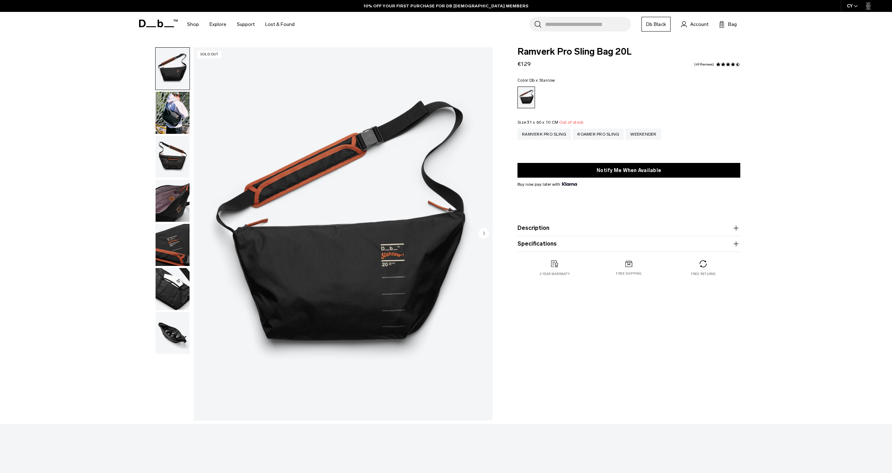
click at [172, 150] on img "button" at bounding box center [173, 157] width 34 height 42
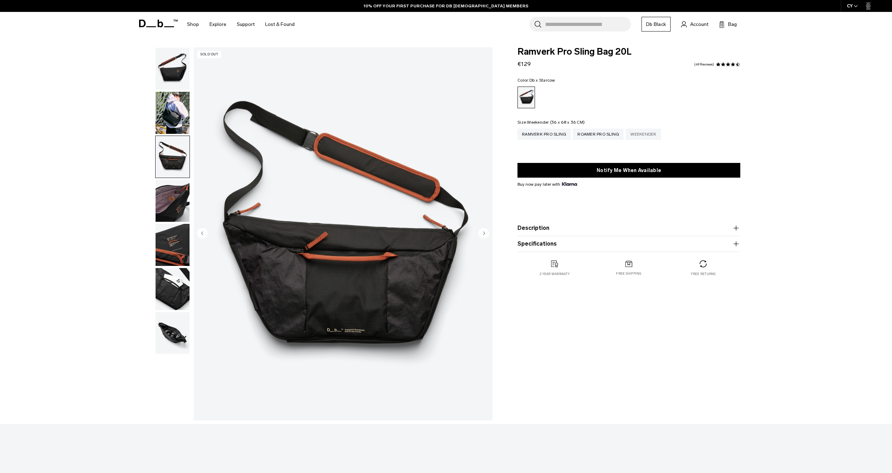
click at [651, 133] on div "Weekender" at bounding box center [643, 134] width 35 height 11
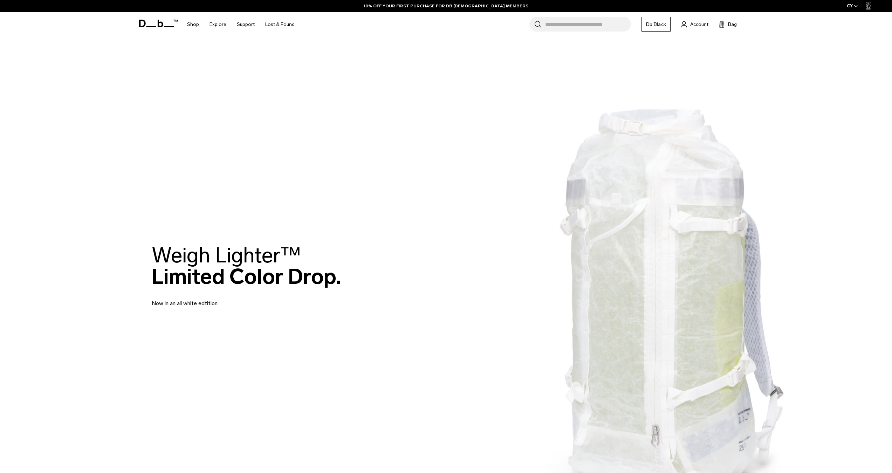
click at [572, 23] on input "Search for Bags, Luggage..." at bounding box center [588, 24] width 86 height 15
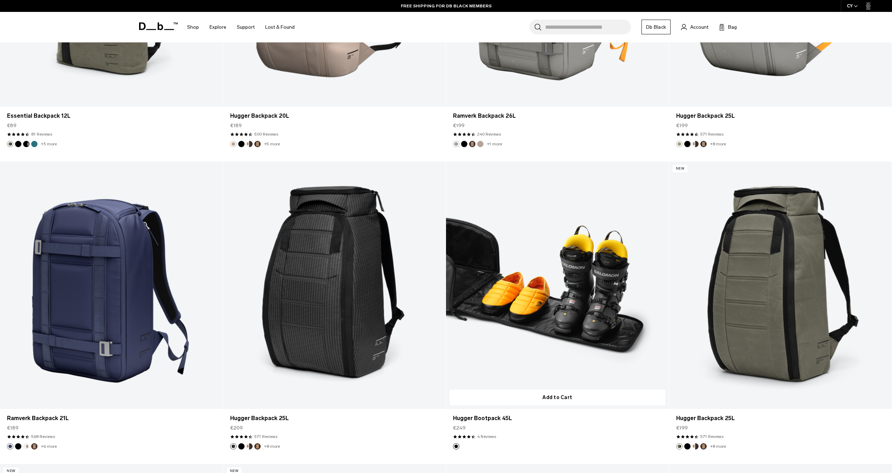
scroll to position [2252, 0]
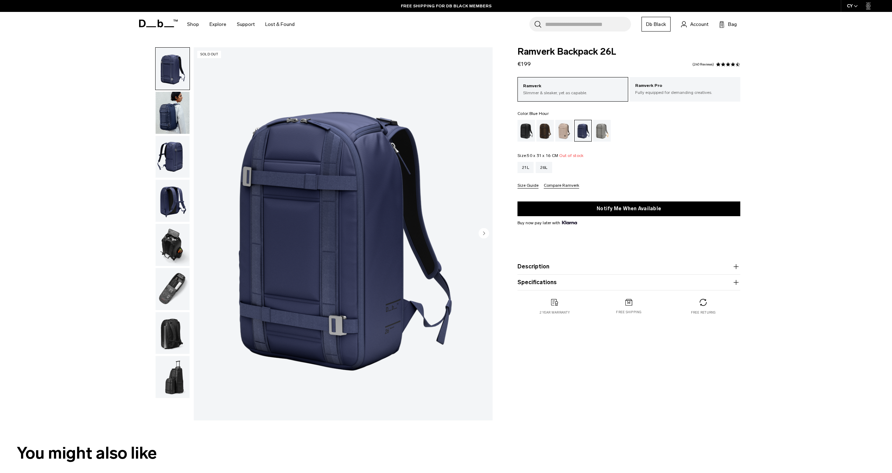
click at [552, 185] on button "Compare Ramverk" at bounding box center [561, 185] width 35 height 5
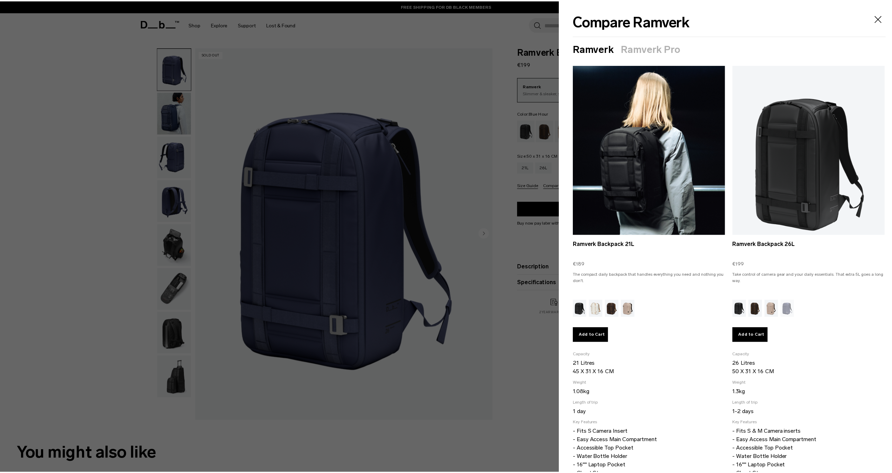
scroll to position [49, 0]
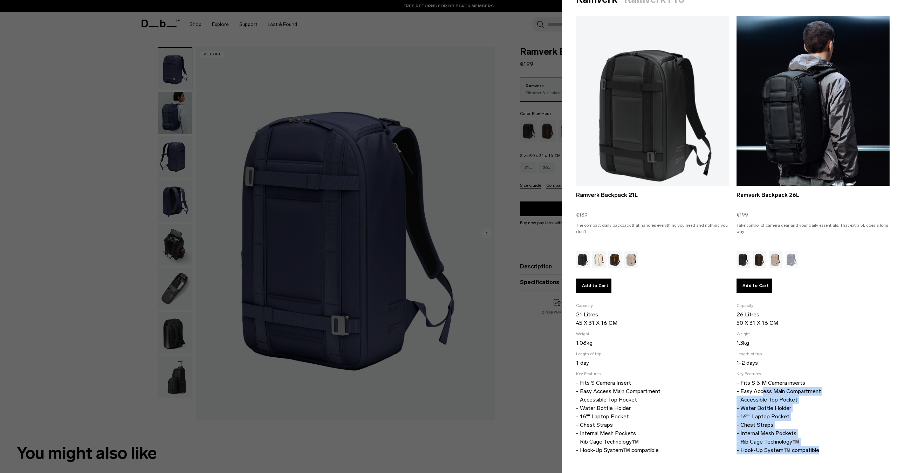
drag, startPoint x: 772, startPoint y: 454, endPoint x: 761, endPoint y: 391, distance: 64.1
click at [759, 391] on footer "Add to Cart Capacity 26 Litres 50 X 31 X 16 CM Weight 1.3kg Length of trip 1-2 …" at bounding box center [812, 356] width 153 height 211
click at [766, 395] on p "- Fits S & M Camera inserts - Easy Access Main Compartment - Accessible Top Poc…" at bounding box center [812, 417] width 153 height 76
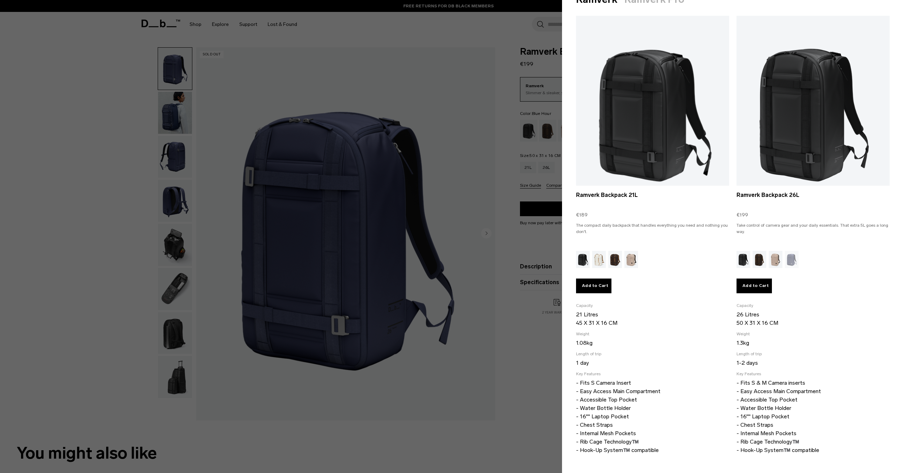
click at [459, 76] on div at bounding box center [448, 236] width 897 height 473
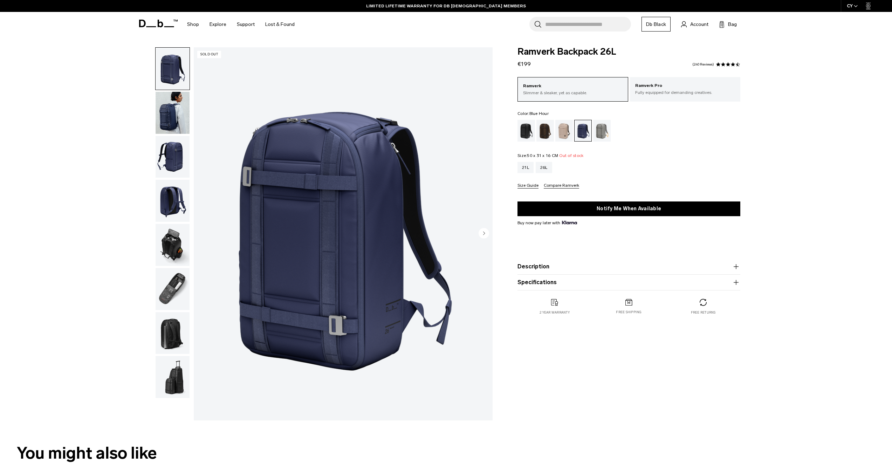
click at [188, 147] on img "button" at bounding box center [173, 157] width 34 height 42
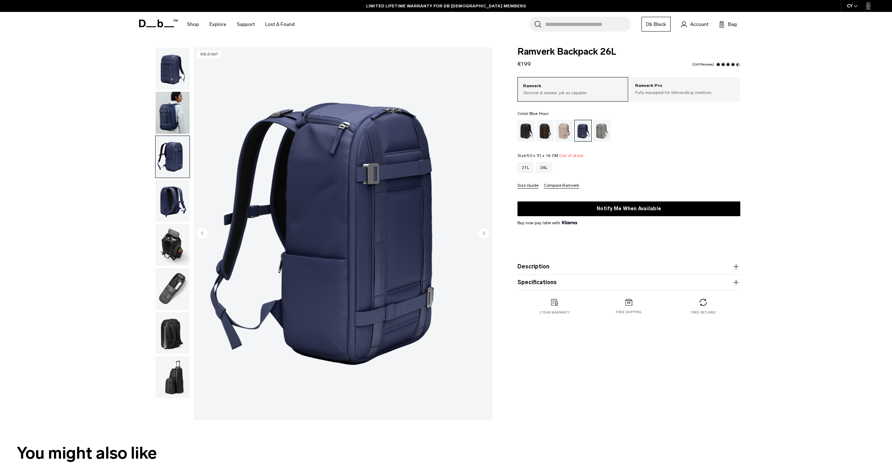
click at [164, 236] on img "button" at bounding box center [173, 245] width 34 height 42
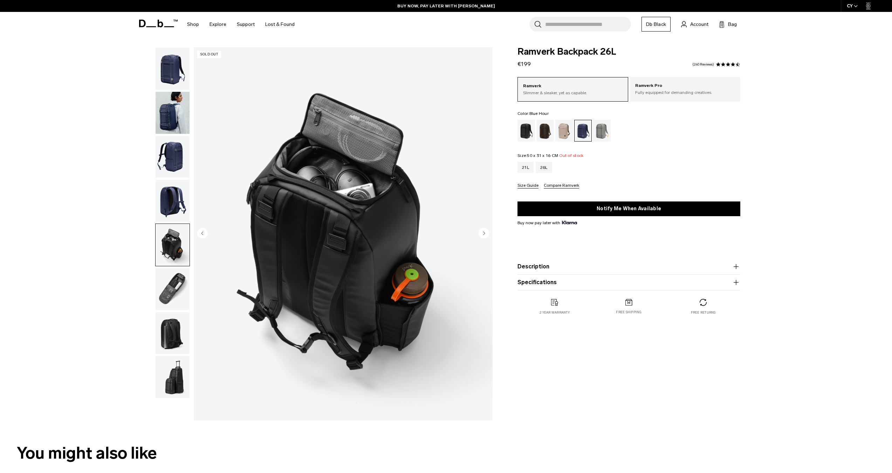
click at [167, 277] on img "button" at bounding box center [173, 289] width 34 height 42
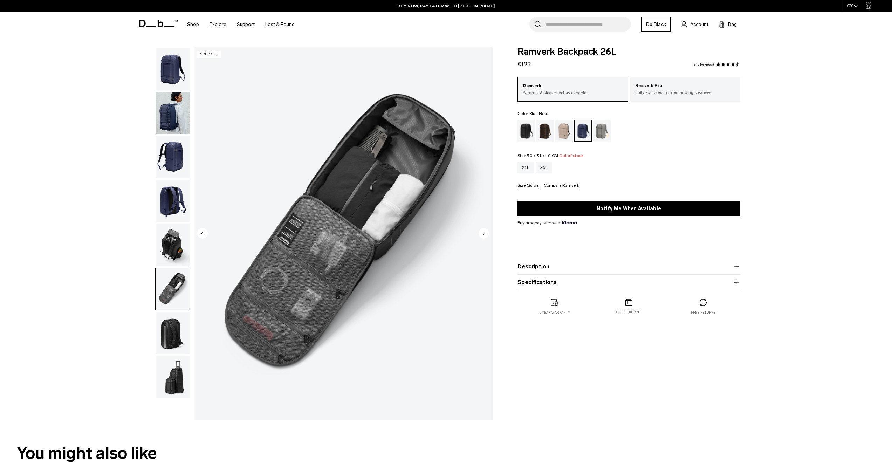
click at [181, 337] on img "button" at bounding box center [173, 333] width 34 height 42
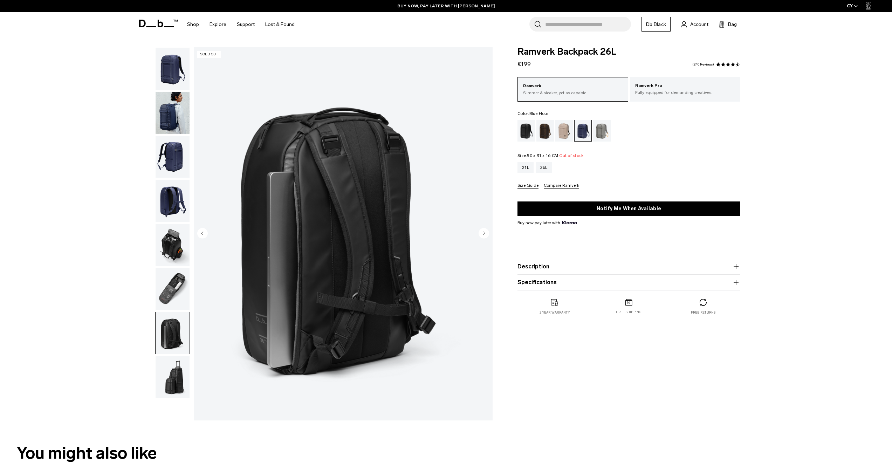
click at [171, 375] on img "button" at bounding box center [173, 377] width 34 height 42
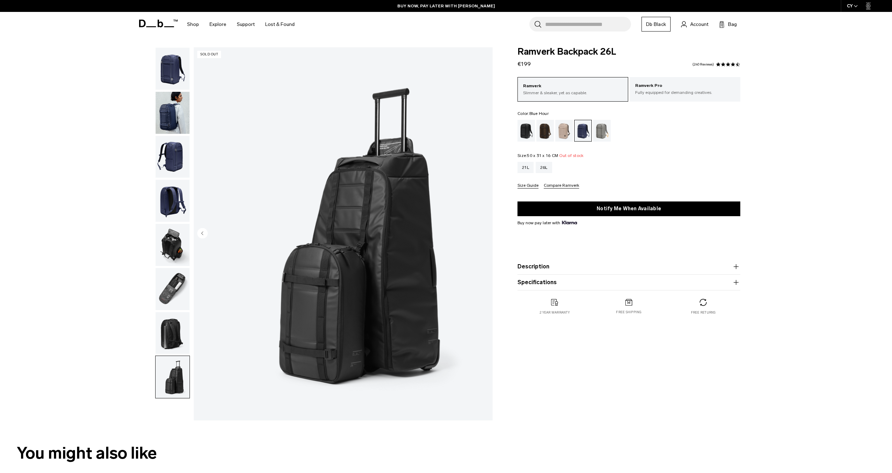
click at [172, 343] on img "button" at bounding box center [173, 333] width 34 height 42
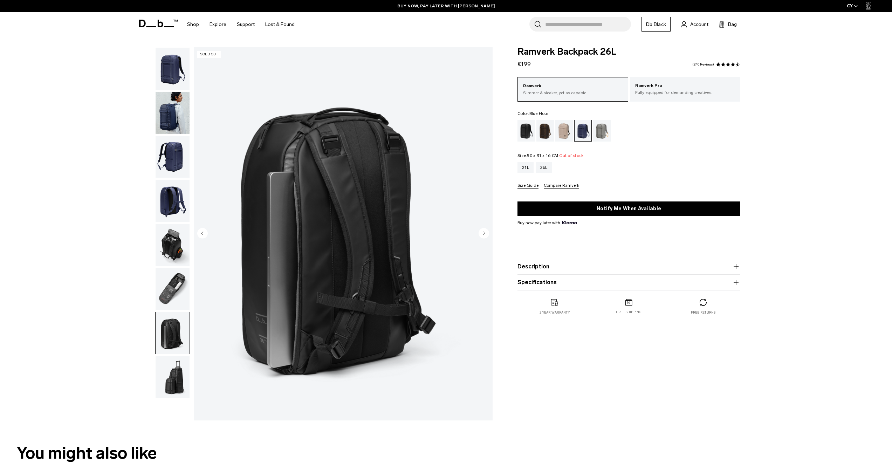
click at [171, 293] on img "button" at bounding box center [173, 289] width 34 height 42
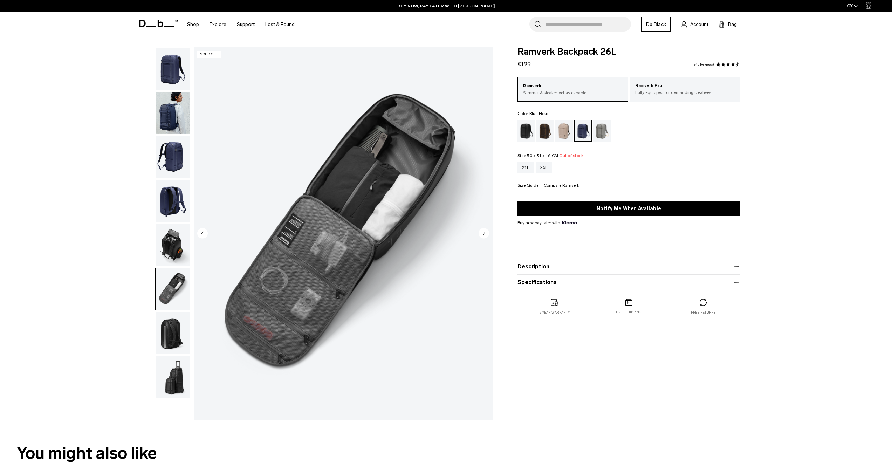
click at [164, 245] on img "button" at bounding box center [173, 245] width 34 height 42
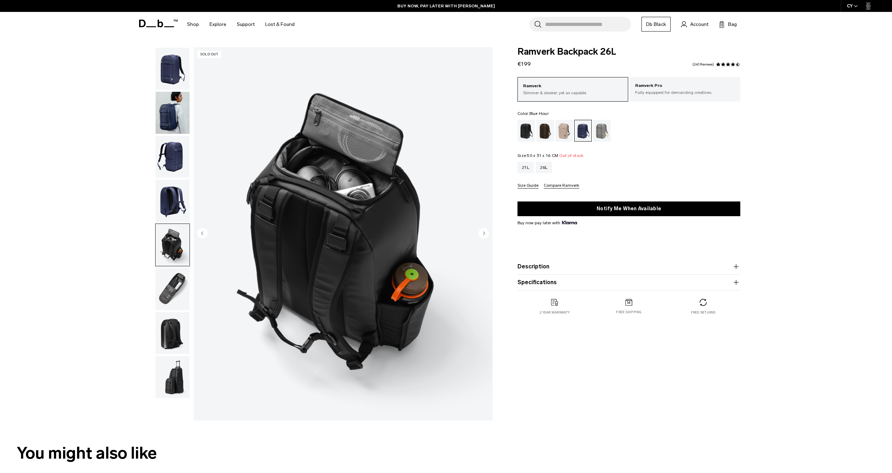
click at [160, 197] on img "button" at bounding box center [173, 201] width 34 height 42
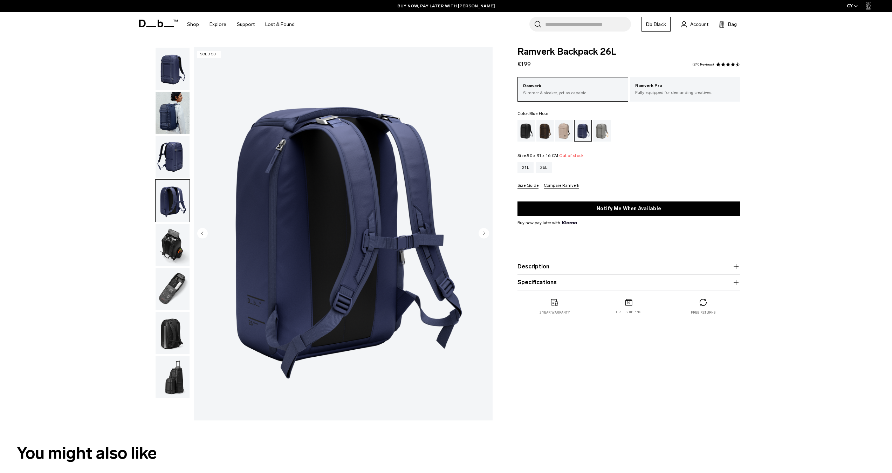
click at [156, 147] on img "button" at bounding box center [173, 157] width 34 height 42
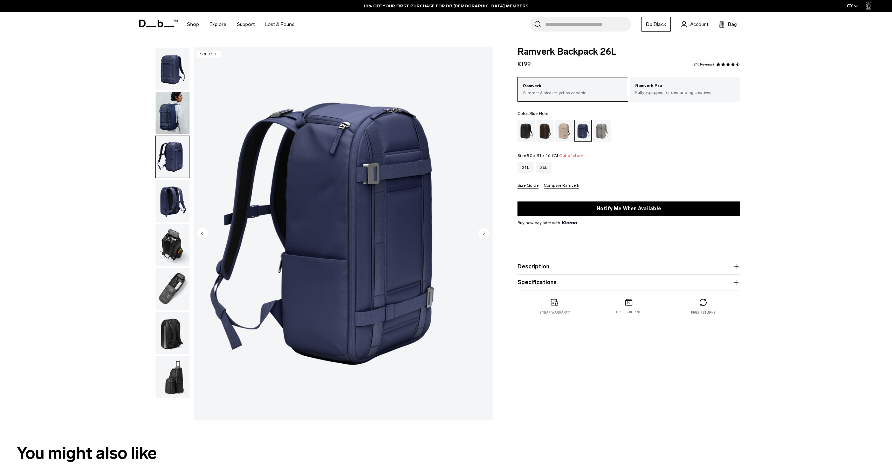
click at [159, 106] on img "button" at bounding box center [173, 113] width 34 height 42
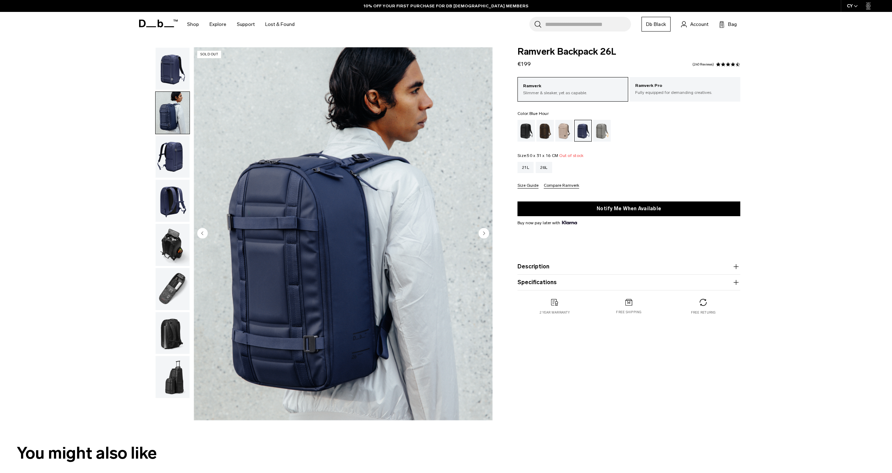
click at [165, 79] on img "button" at bounding box center [173, 69] width 34 height 42
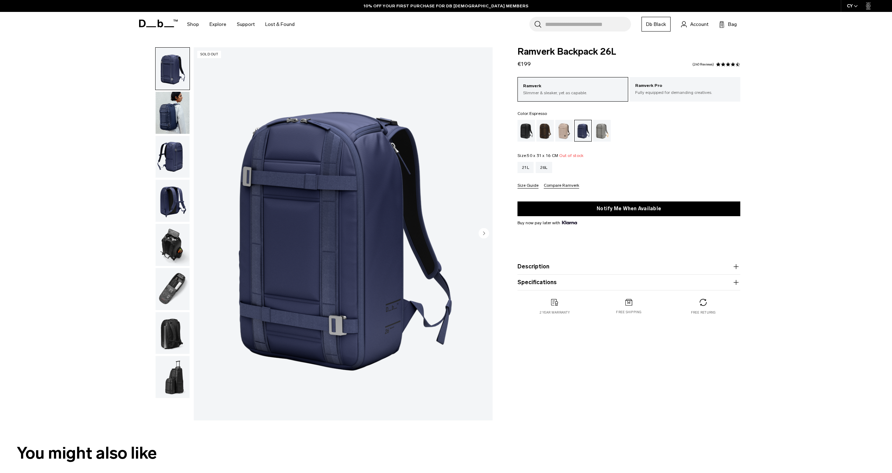
click at [542, 129] on div "Espresso" at bounding box center [545, 131] width 18 height 22
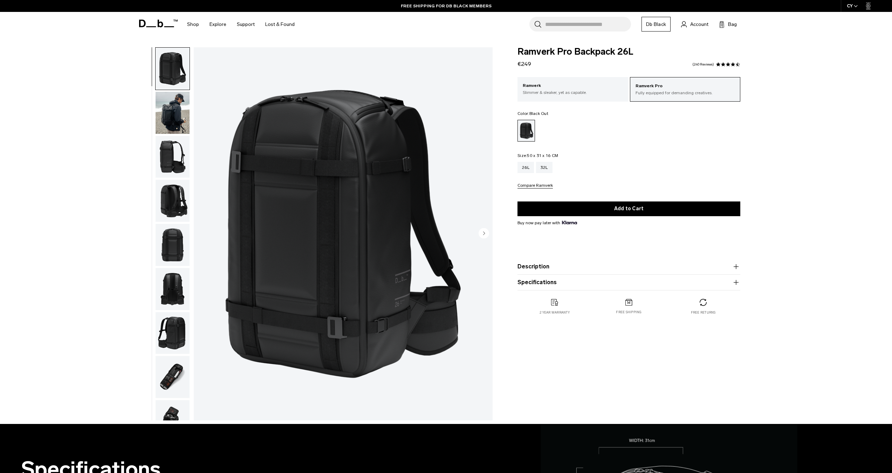
click at [548, 270] on button "Description" at bounding box center [628, 266] width 223 height 8
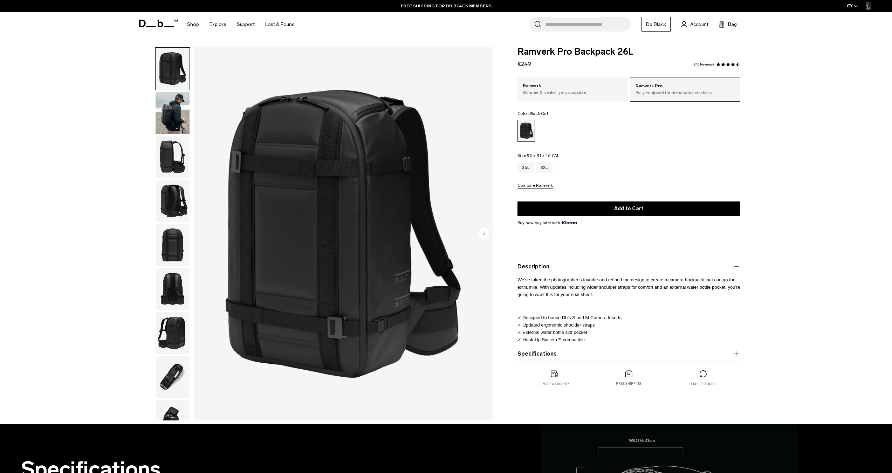
click at [556, 265] on button "Description" at bounding box center [628, 266] width 223 height 8
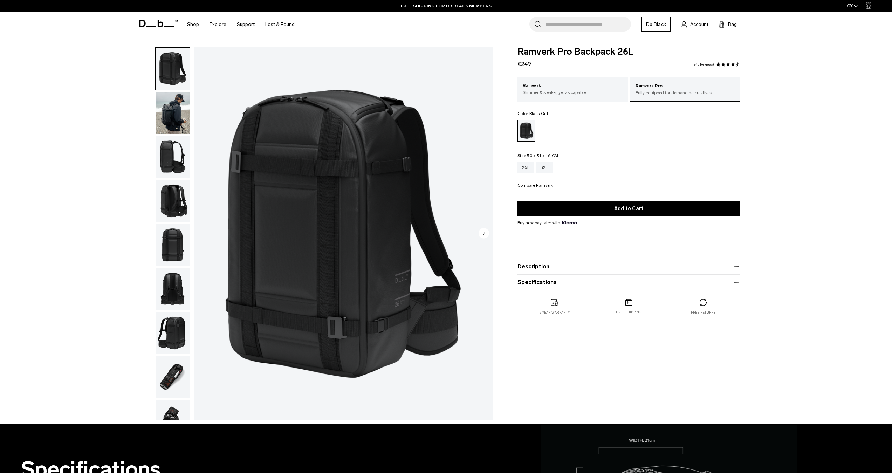
click at [551, 271] on product-accordion "Description We’ve taken the photographer’s favorite and refined the design to c…" at bounding box center [628, 267] width 223 height 16
click at [552, 267] on button "Description" at bounding box center [628, 266] width 223 height 8
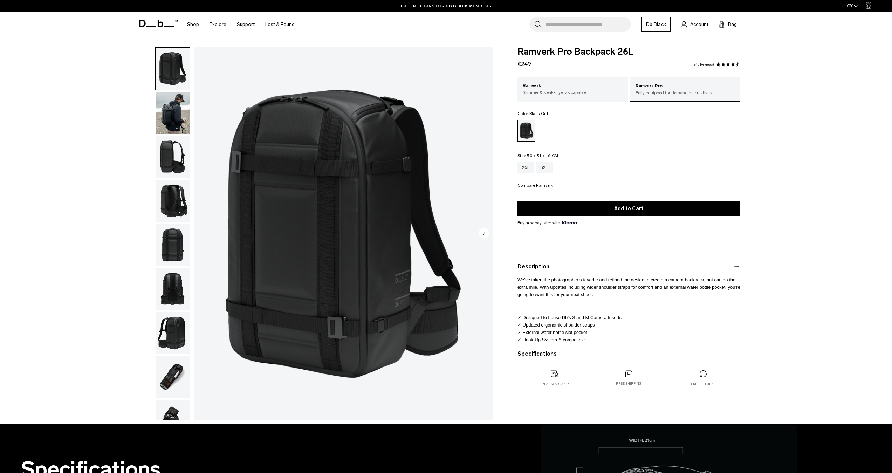
click at [549, 352] on button "Specifications" at bounding box center [628, 354] width 223 height 8
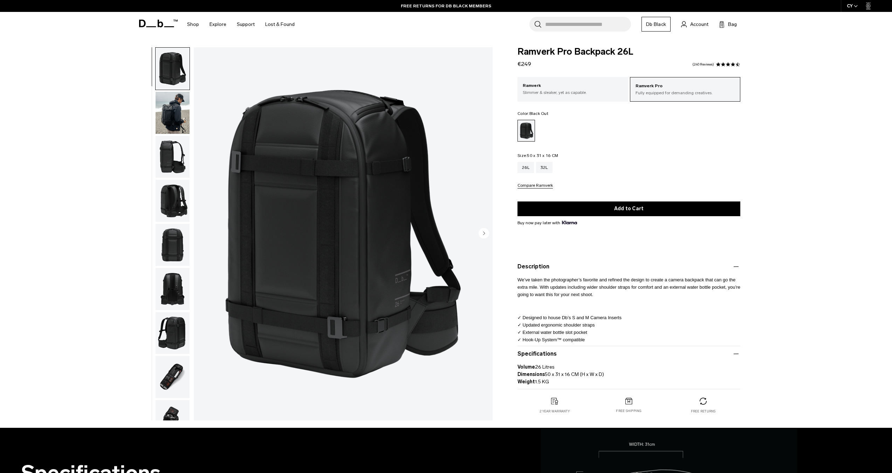
click at [173, 105] on img "button" at bounding box center [173, 113] width 34 height 42
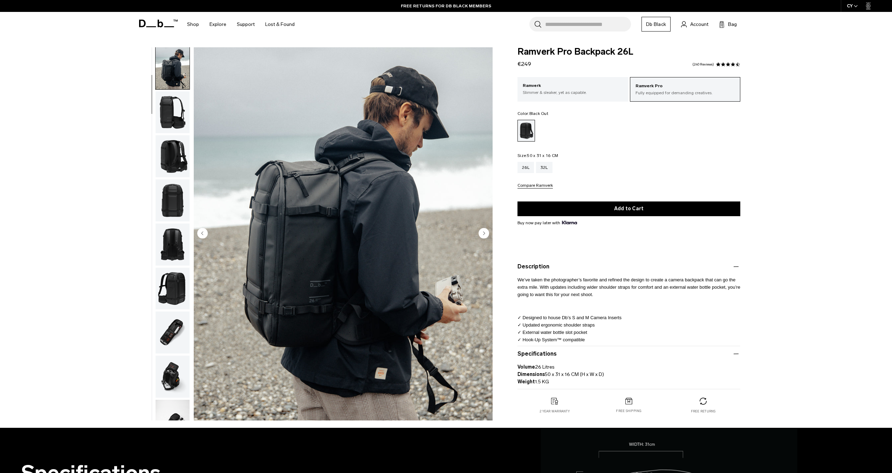
click at [166, 123] on img "button" at bounding box center [173, 112] width 34 height 42
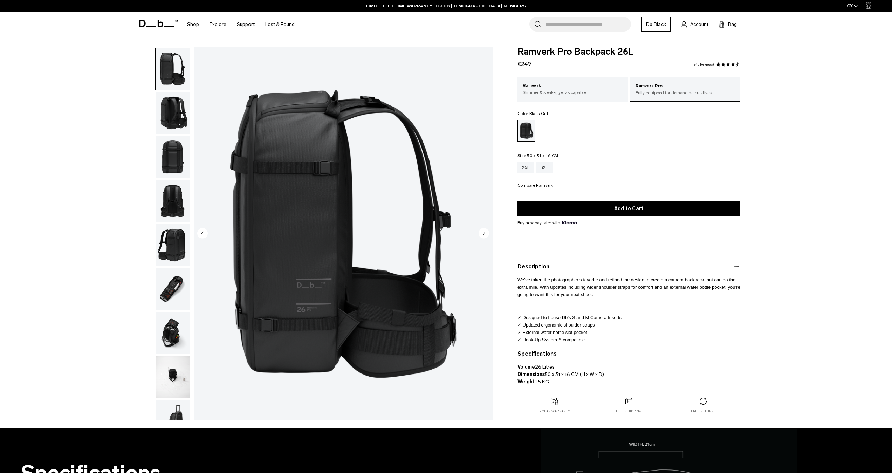
scroll to position [89, 0]
click at [179, 300] on img "button" at bounding box center [173, 288] width 34 height 42
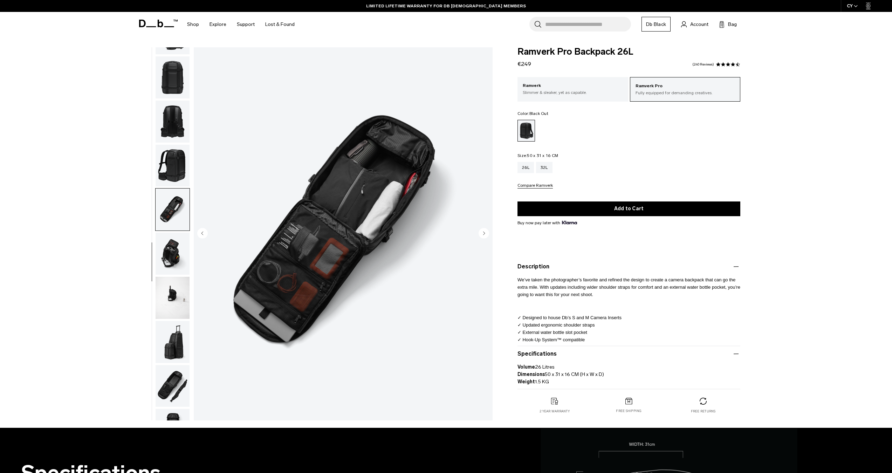
scroll to position [205, 0]
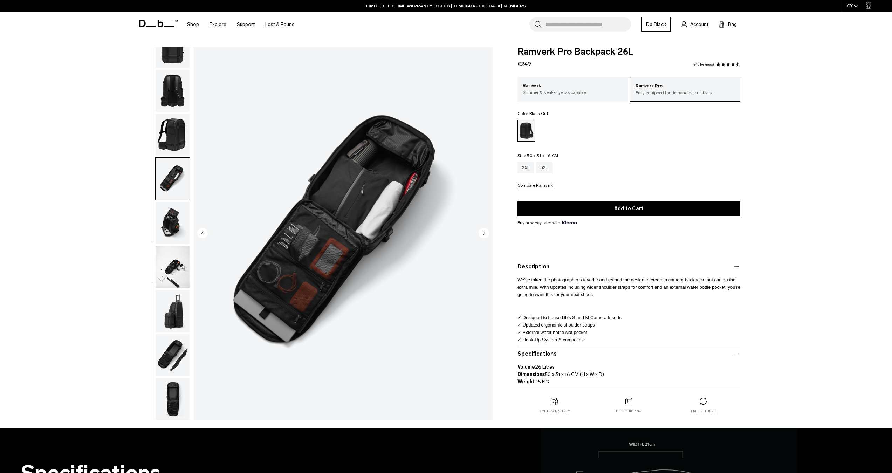
click at [170, 281] on img "button" at bounding box center [173, 267] width 34 height 42
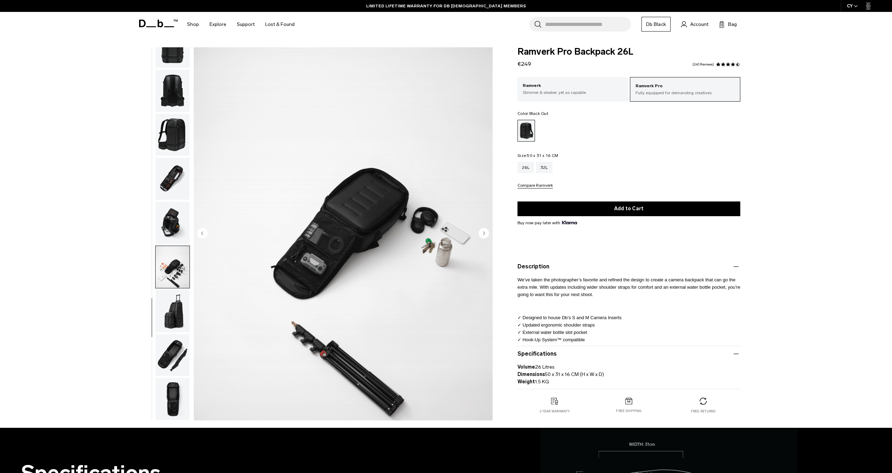
click at [174, 304] on img "button" at bounding box center [173, 311] width 34 height 42
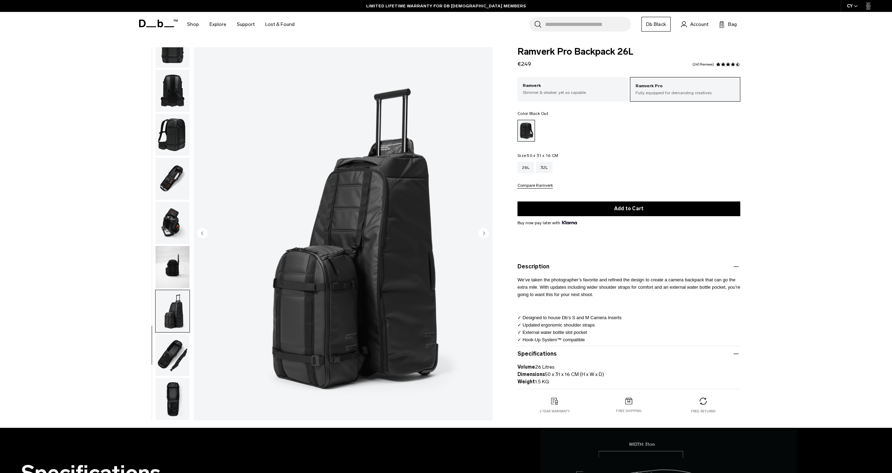
click at [172, 260] on img "button" at bounding box center [173, 267] width 34 height 42
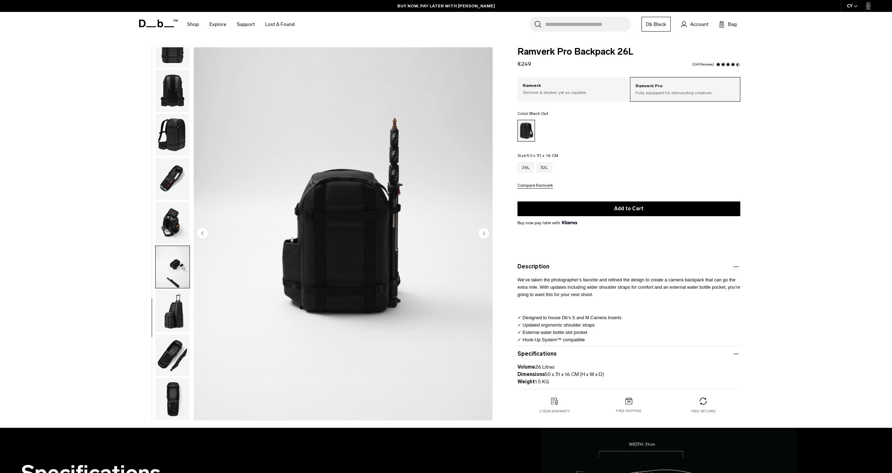
click at [170, 213] on img "button" at bounding box center [173, 223] width 34 height 42
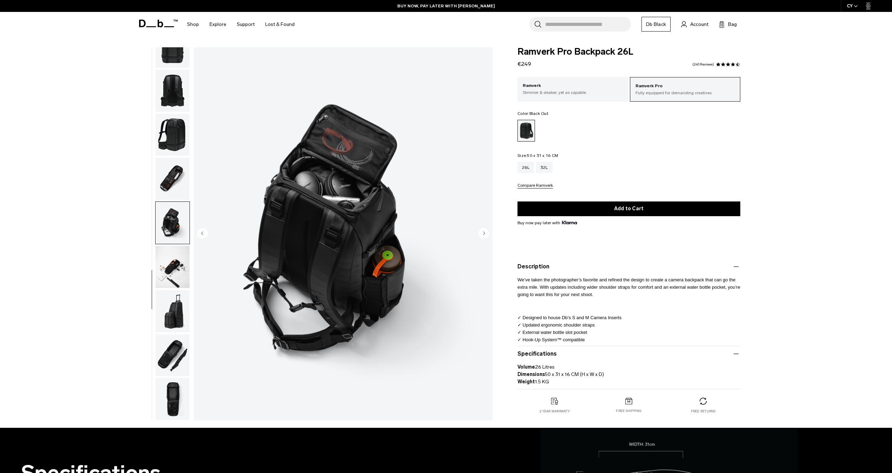
click at [170, 150] on img "button" at bounding box center [173, 135] width 34 height 42
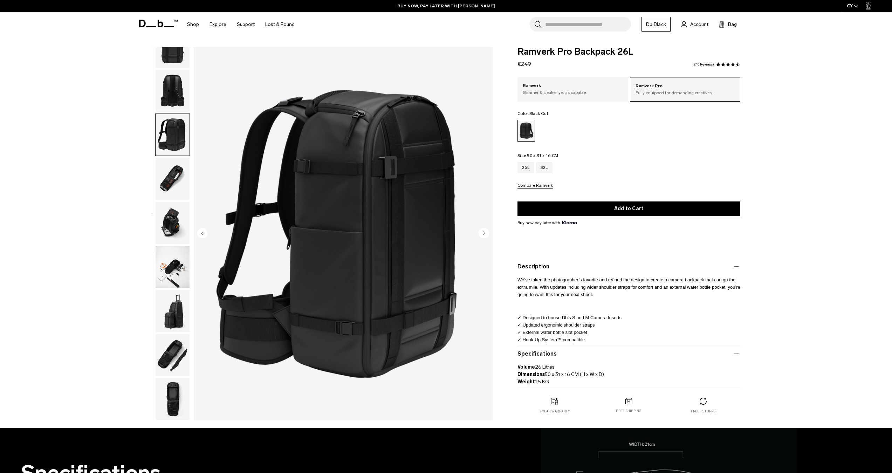
click at [183, 351] on img "button" at bounding box center [173, 355] width 34 height 42
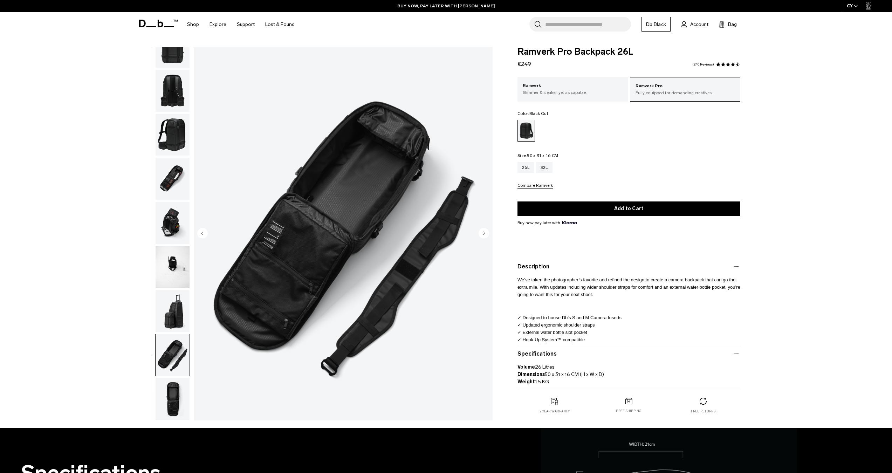
click at [176, 324] on img "button" at bounding box center [173, 311] width 34 height 42
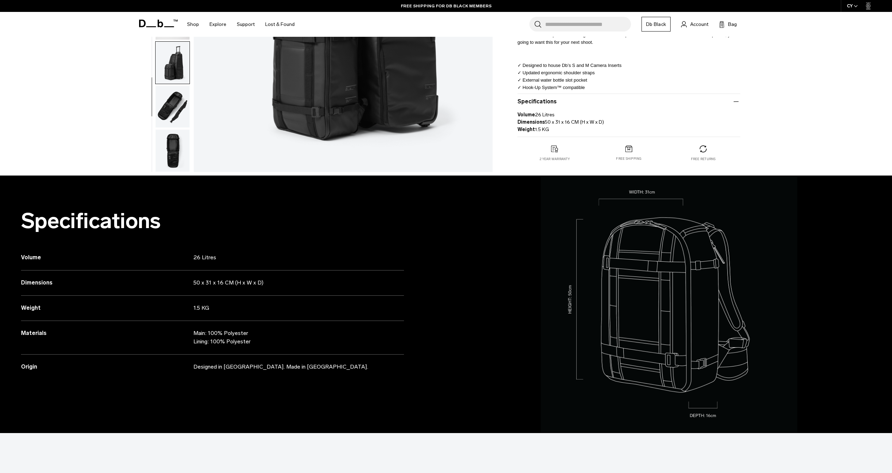
scroll to position [0, 0]
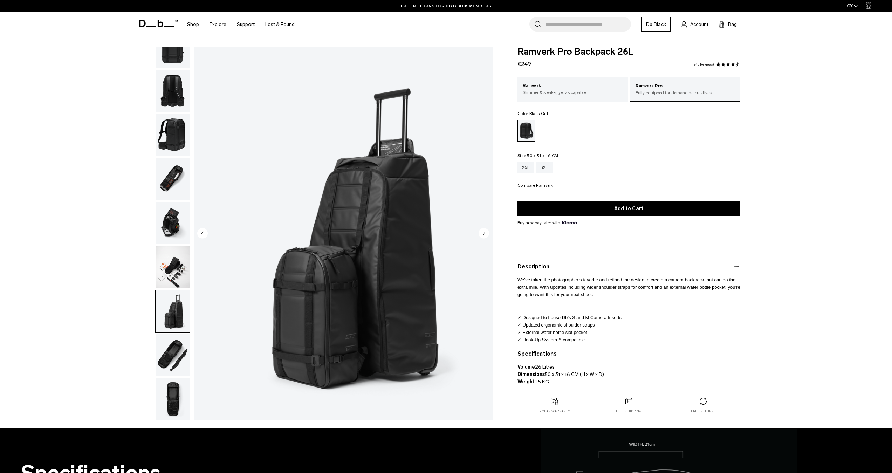
click at [174, 386] on img "button" at bounding box center [173, 399] width 34 height 42
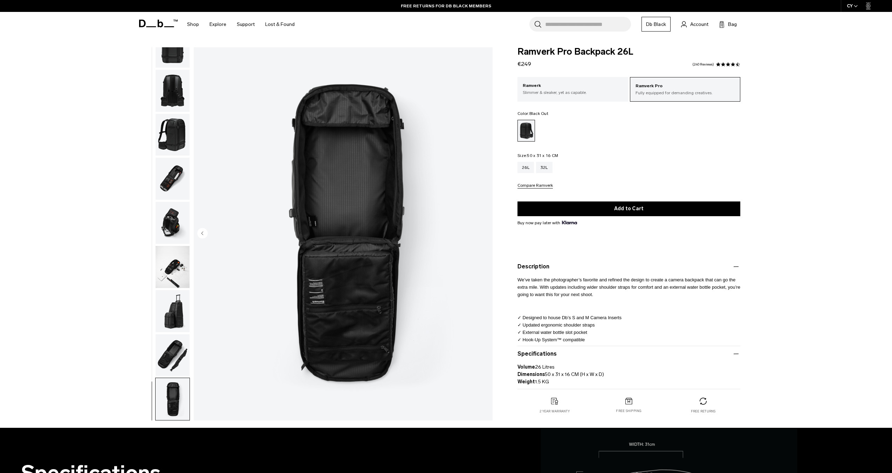
click at [171, 345] on img "button" at bounding box center [173, 355] width 34 height 42
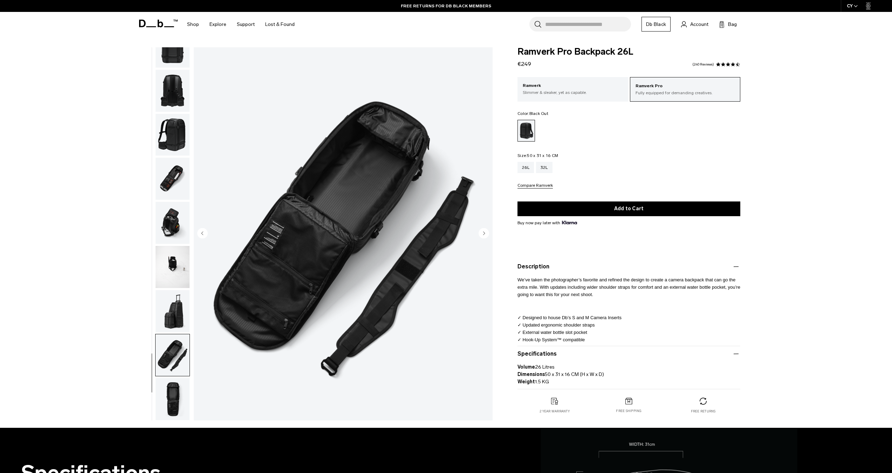
click at [174, 294] on img "button" at bounding box center [173, 311] width 34 height 42
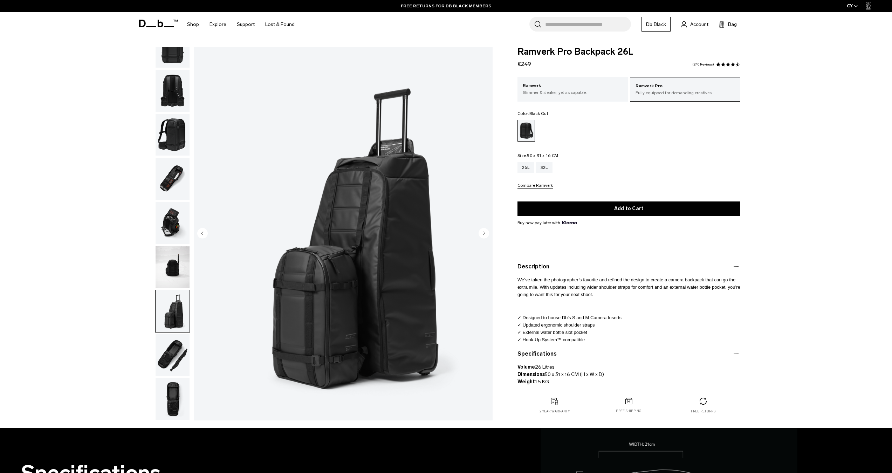
click at [177, 213] on img "button" at bounding box center [173, 223] width 34 height 42
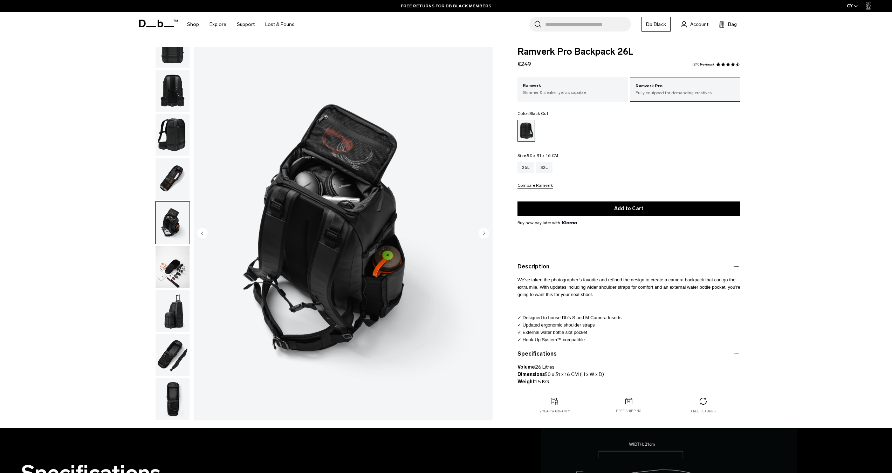
click at [180, 176] on img "button" at bounding box center [173, 179] width 34 height 42
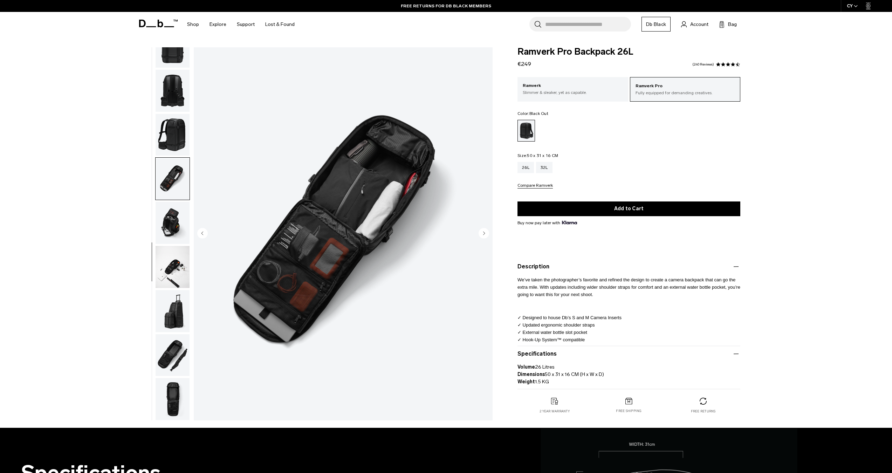
click at [173, 124] on img "button" at bounding box center [173, 135] width 34 height 42
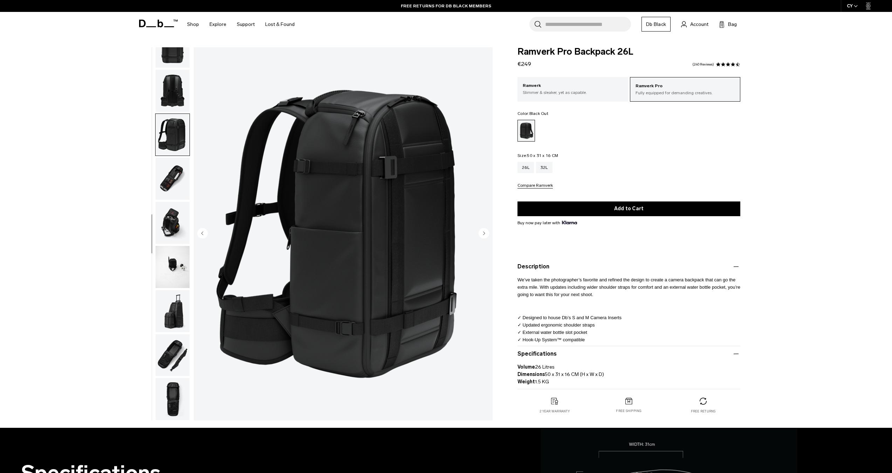
click at [168, 108] on img "button" at bounding box center [173, 91] width 34 height 42
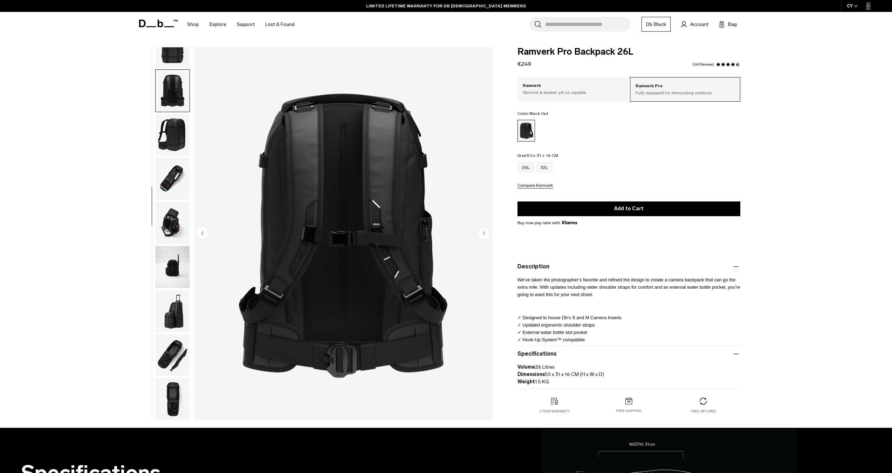
click at [167, 52] on img "button" at bounding box center [173, 47] width 34 height 42
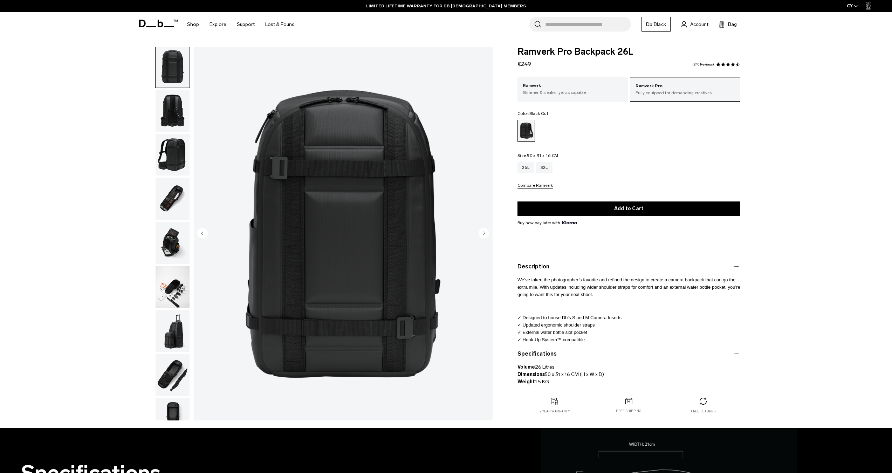
click at [181, 117] on img "button" at bounding box center [173, 111] width 34 height 42
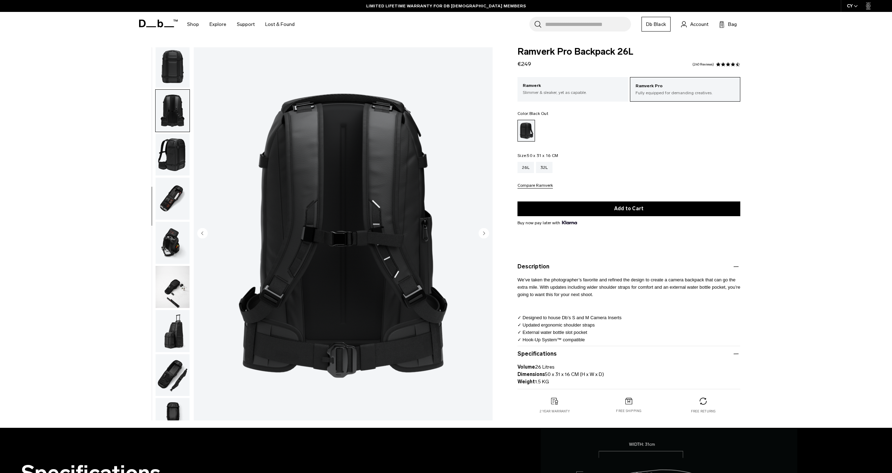
scroll to position [205, 0]
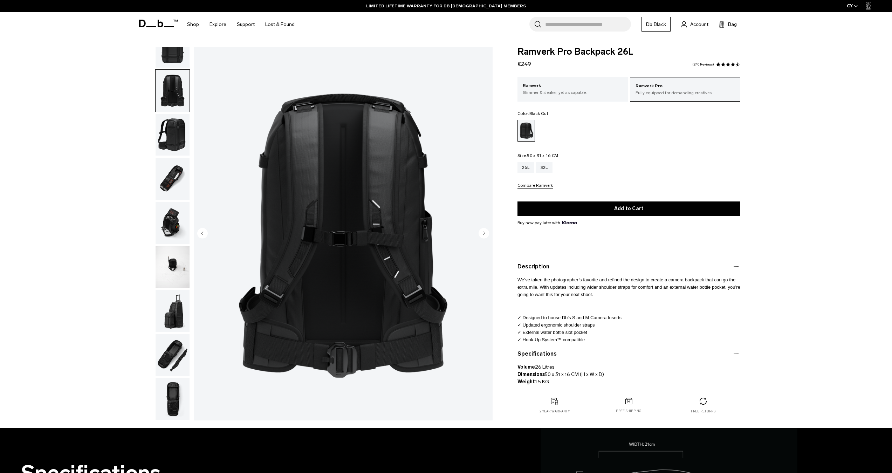
click at [172, 131] on img "button" at bounding box center [173, 135] width 34 height 42
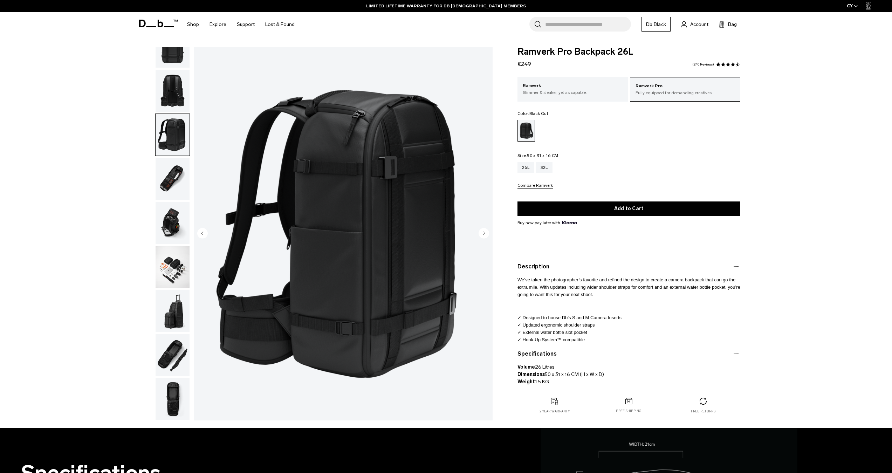
click at [178, 159] on img "button" at bounding box center [173, 179] width 34 height 42
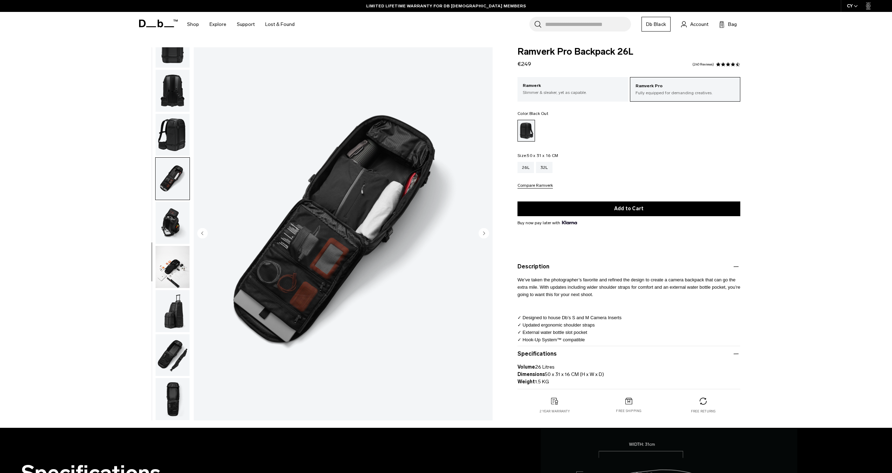
click at [188, 215] on img "button" at bounding box center [173, 223] width 34 height 42
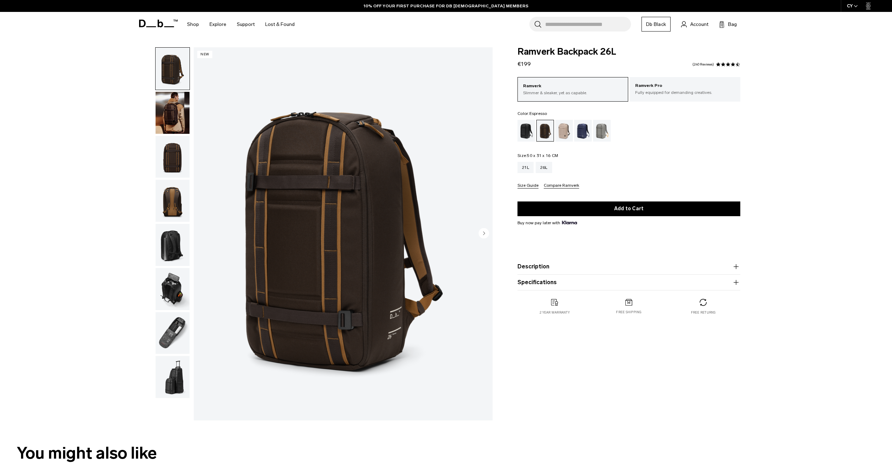
click at [169, 113] on img "button" at bounding box center [173, 113] width 34 height 42
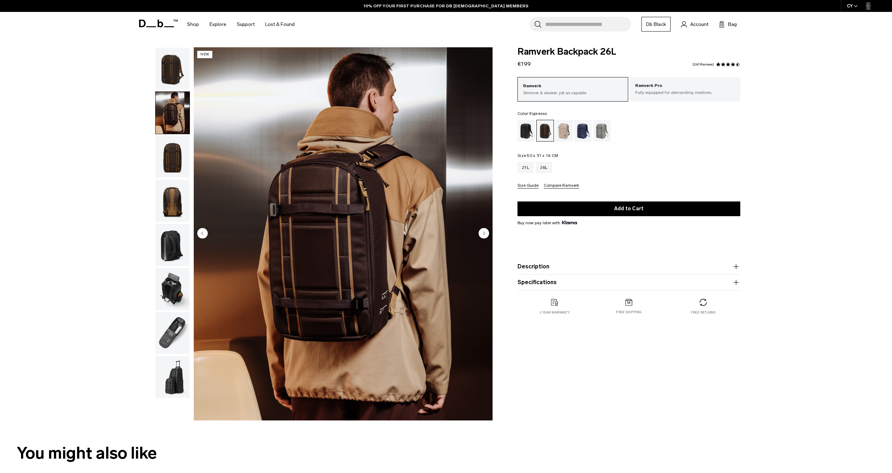
click at [172, 159] on img "button" at bounding box center [173, 157] width 34 height 42
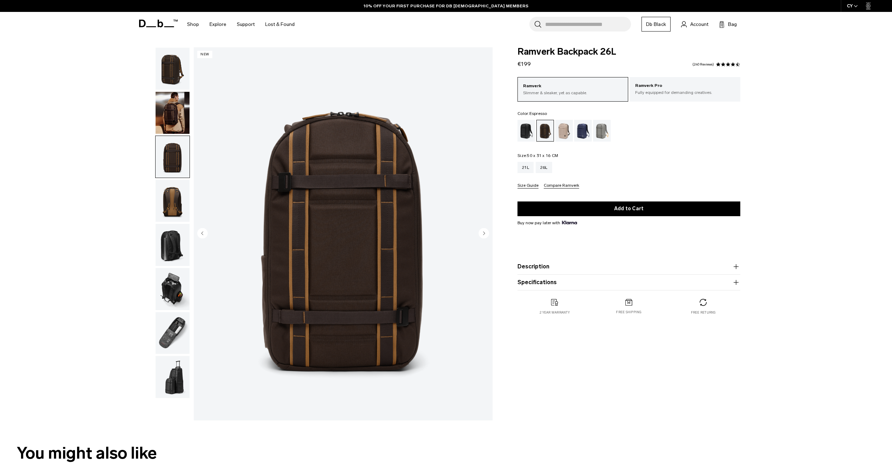
click at [169, 201] on img "button" at bounding box center [173, 201] width 34 height 42
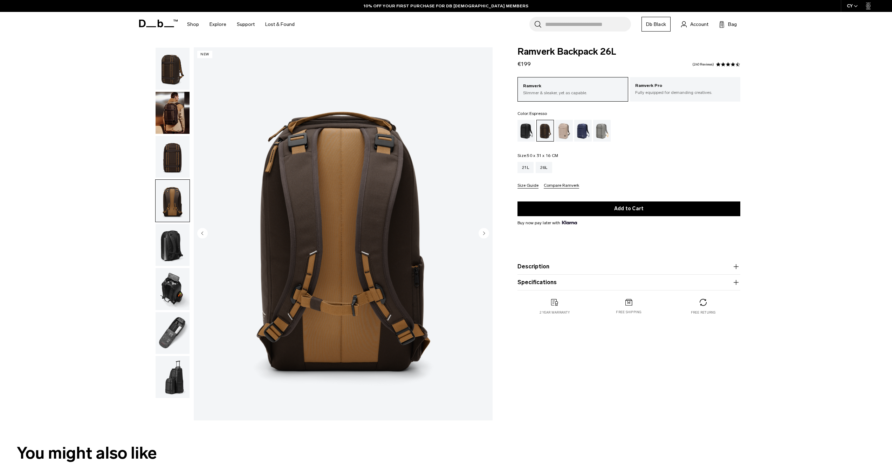
click at [173, 246] on img "button" at bounding box center [173, 245] width 34 height 42
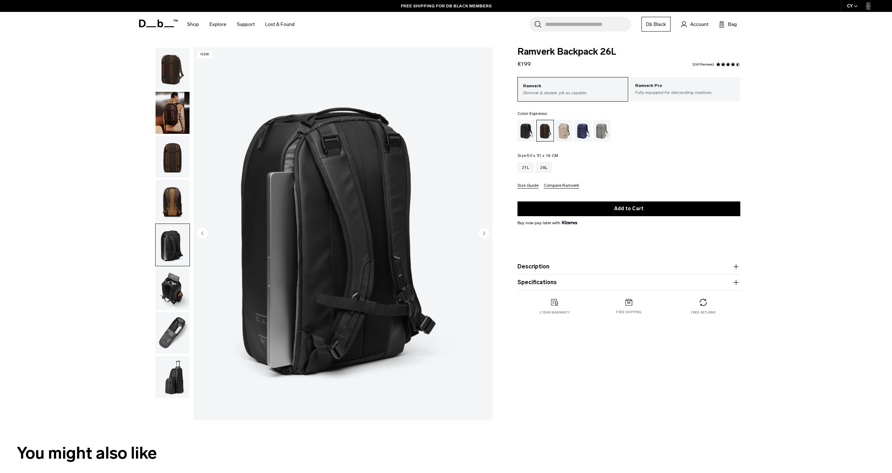
click at [179, 286] on img "button" at bounding box center [173, 289] width 34 height 42
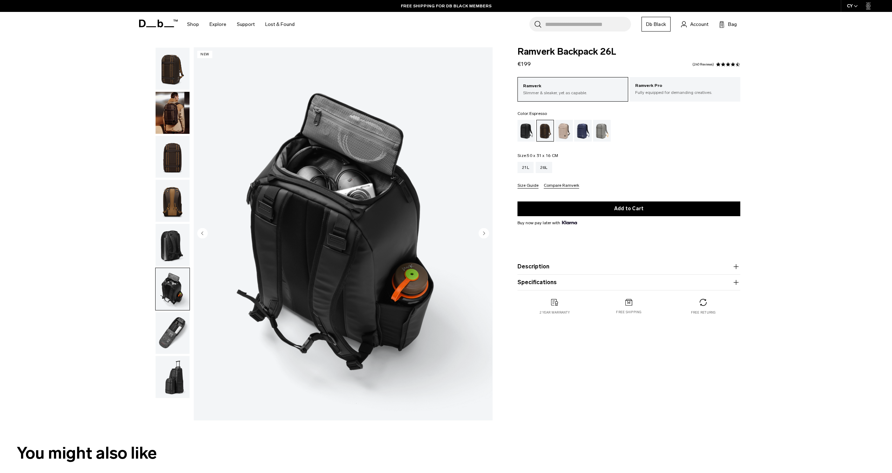
click at [177, 336] on img "button" at bounding box center [173, 333] width 34 height 42
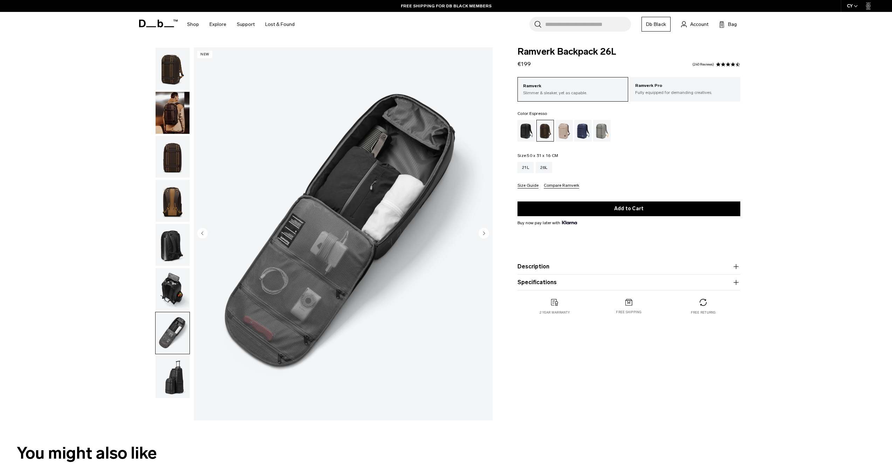
click at [174, 377] on img "button" at bounding box center [173, 377] width 34 height 42
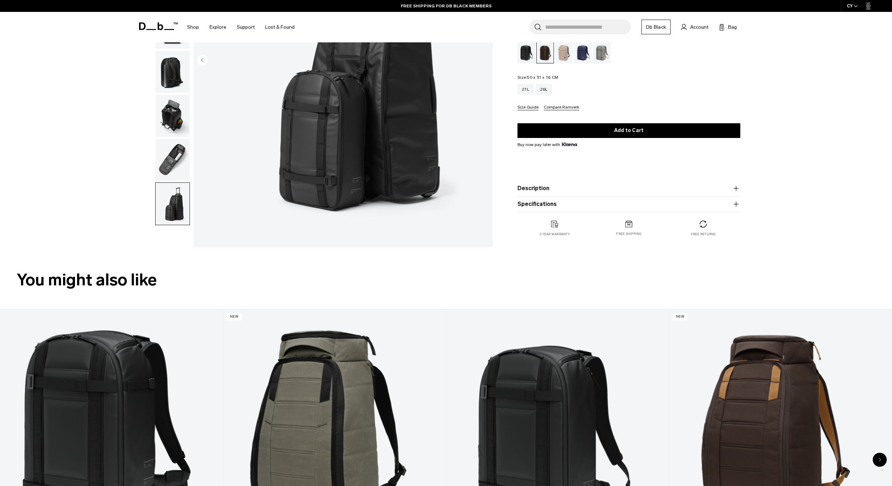
scroll to position [398, 0]
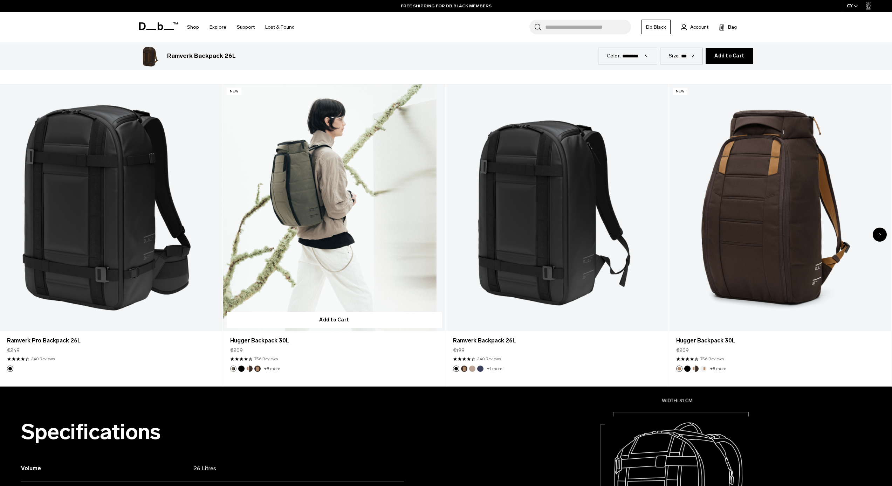
click at [338, 214] on link "Hugger Backpack 30L" at bounding box center [334, 207] width 222 height 247
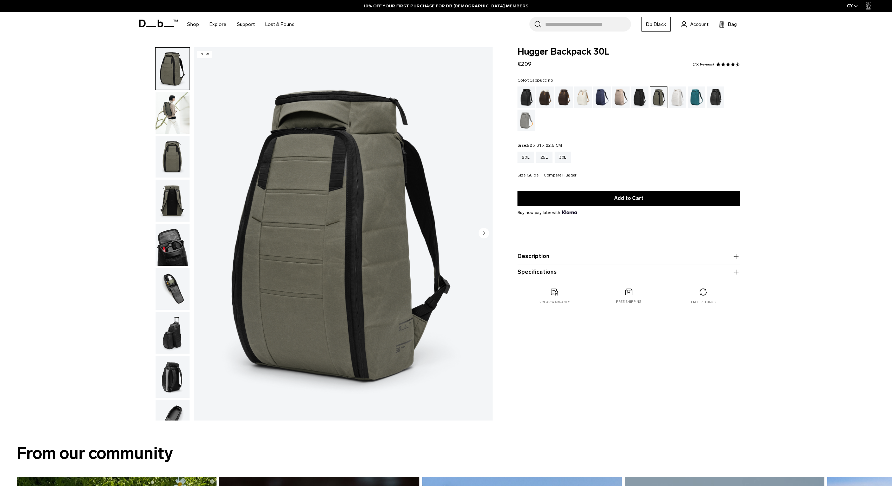
click at [549, 100] on div "Cappuccino" at bounding box center [545, 98] width 18 height 22
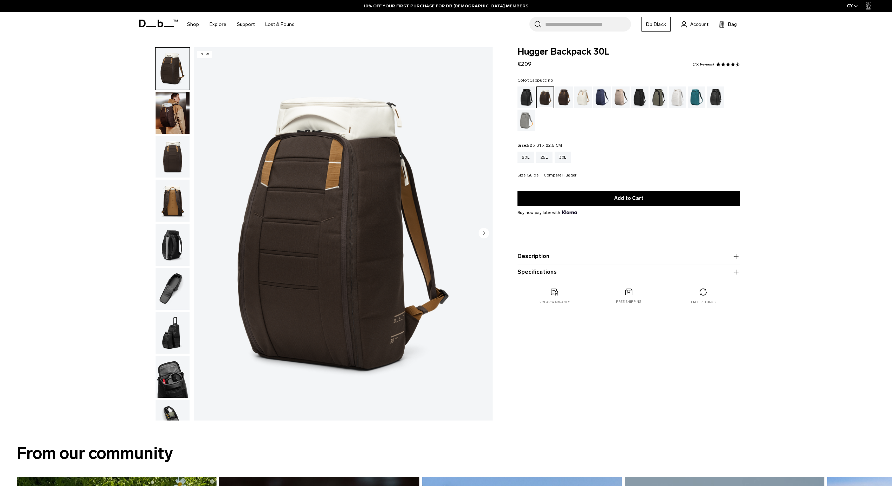
click at [172, 164] on img "button" at bounding box center [173, 157] width 34 height 42
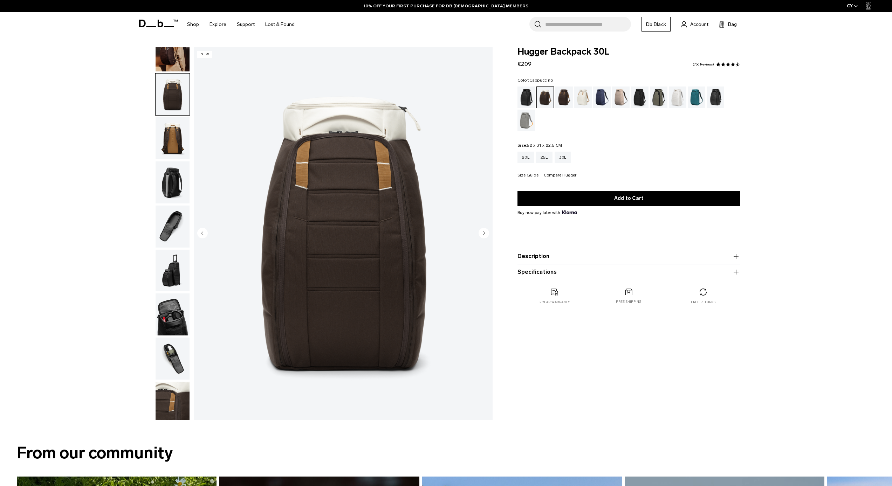
scroll to position [71, 0]
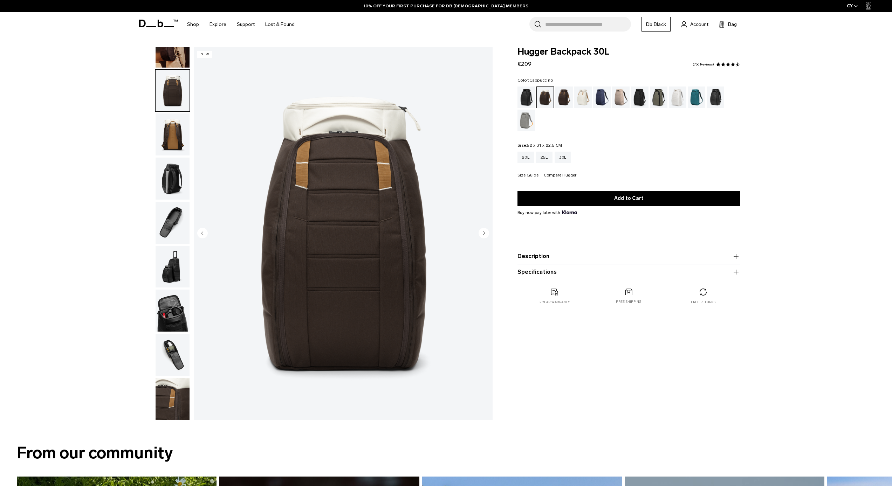
click at [179, 126] on img "button" at bounding box center [173, 134] width 34 height 42
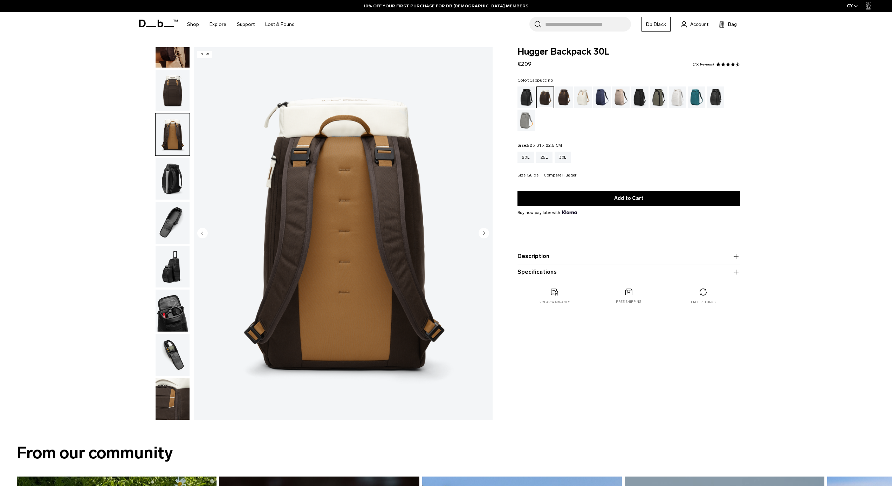
click at [170, 174] on img "button" at bounding box center [173, 179] width 34 height 42
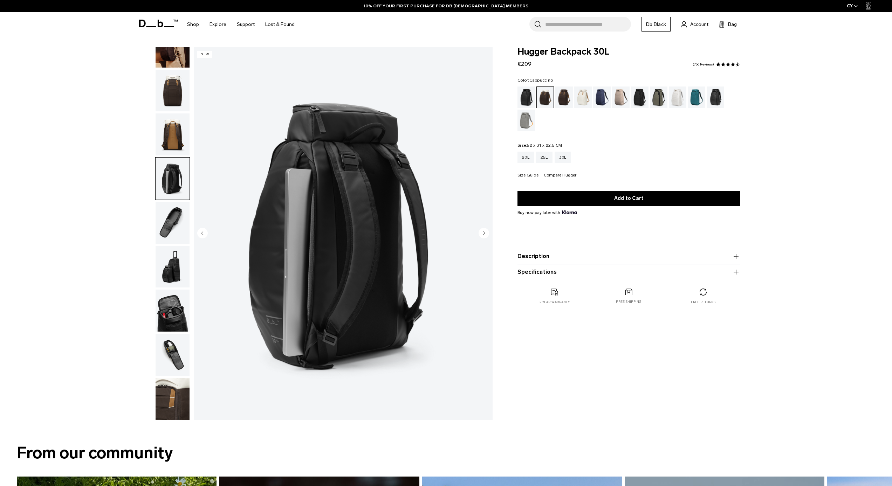
scroll to position [71, 0]
click at [166, 211] on img "button" at bounding box center [173, 223] width 34 height 42
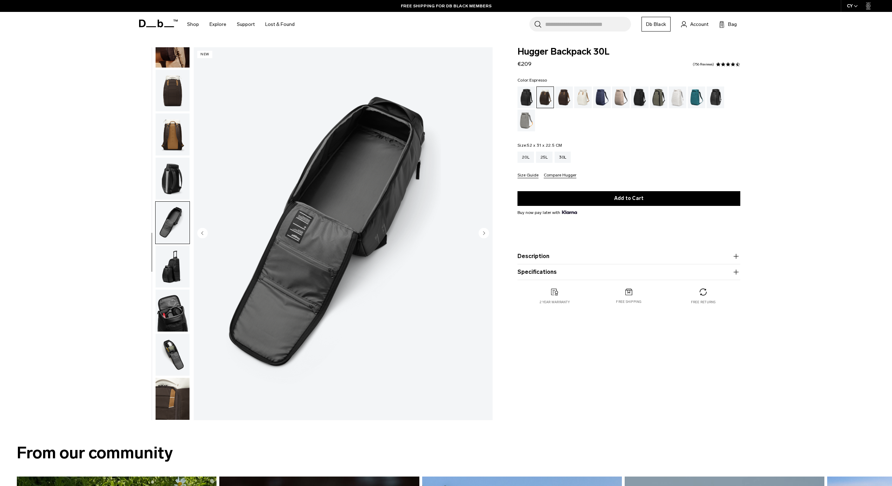
click at [561, 101] on div "Espresso" at bounding box center [564, 98] width 18 height 22
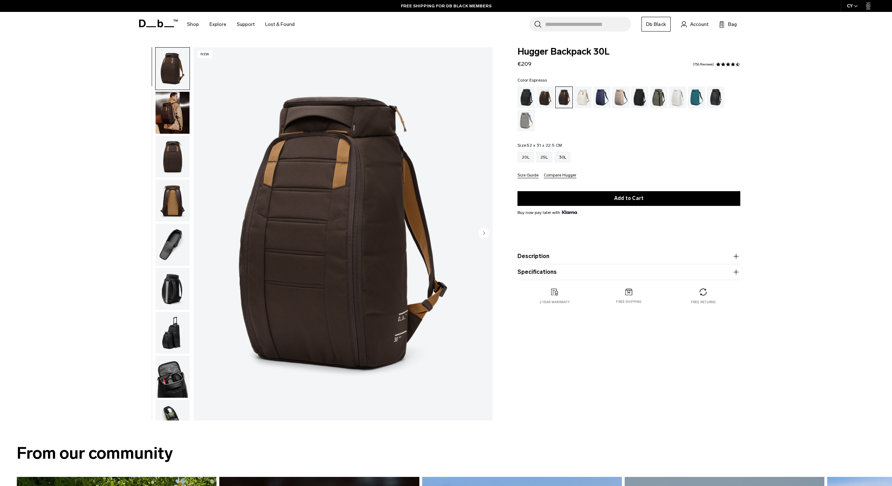
click at [484, 232] on circle "Next slide" at bounding box center [484, 233] width 11 height 11
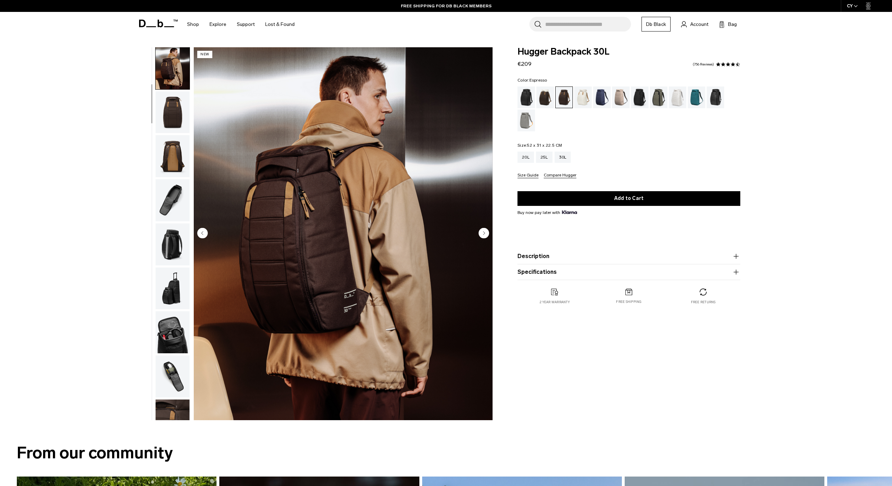
click at [484, 232] on circle "Next slide" at bounding box center [484, 233] width 11 height 11
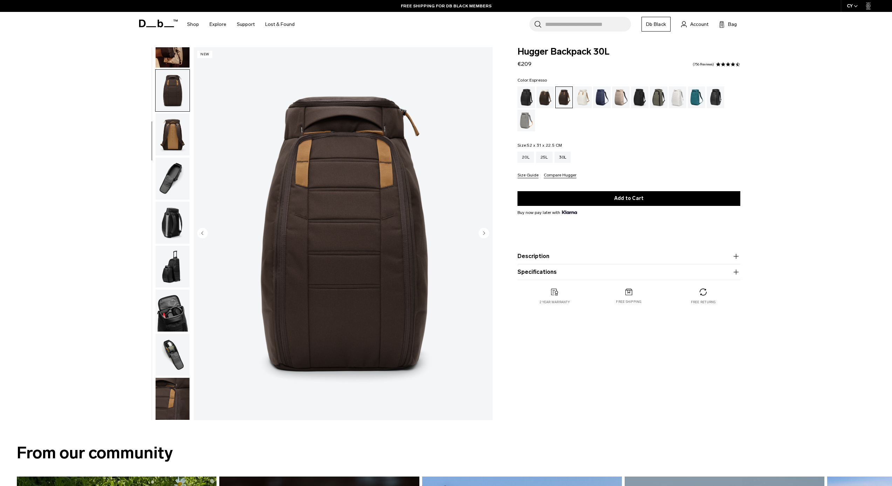
click at [484, 232] on circle "Next slide" at bounding box center [484, 233] width 11 height 11
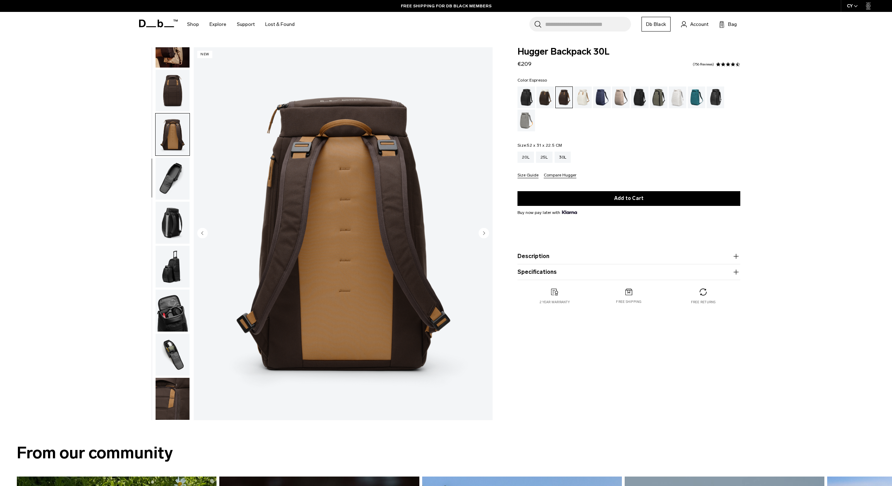
click at [484, 232] on circle "Next slide" at bounding box center [484, 233] width 11 height 11
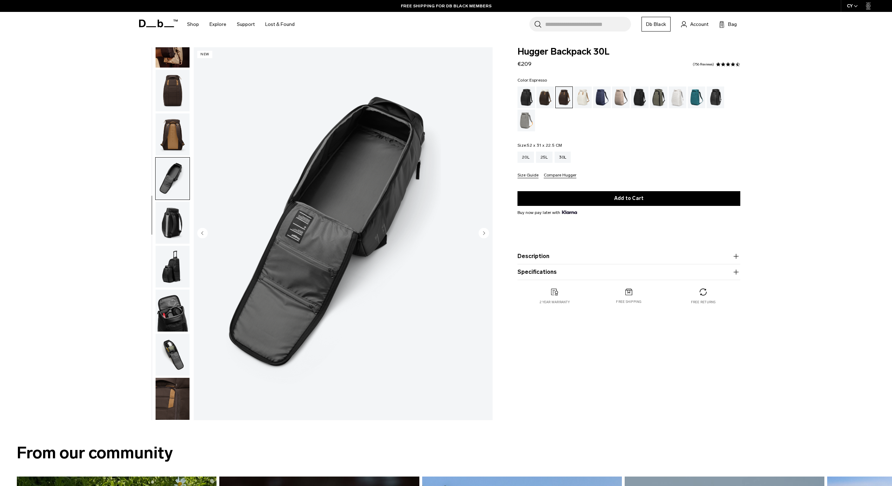
click at [484, 232] on circle "Next slide" at bounding box center [484, 233] width 11 height 11
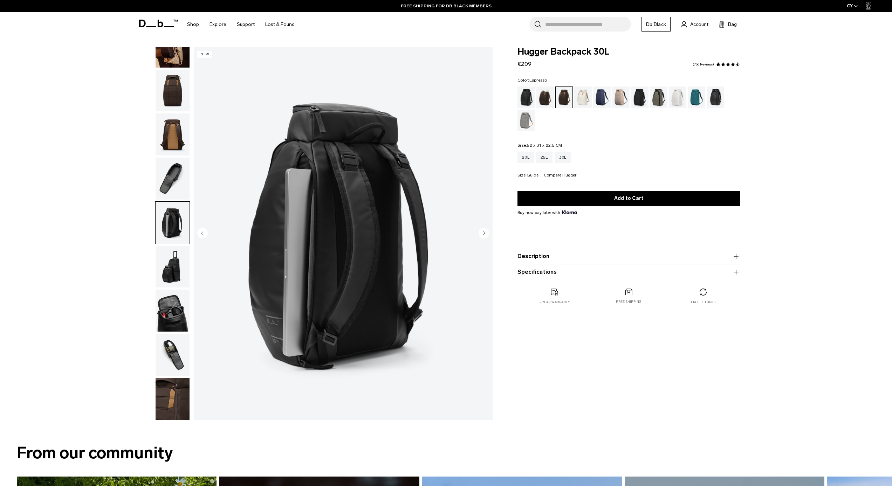
click at [484, 231] on circle "Next slide" at bounding box center [484, 233] width 11 height 11
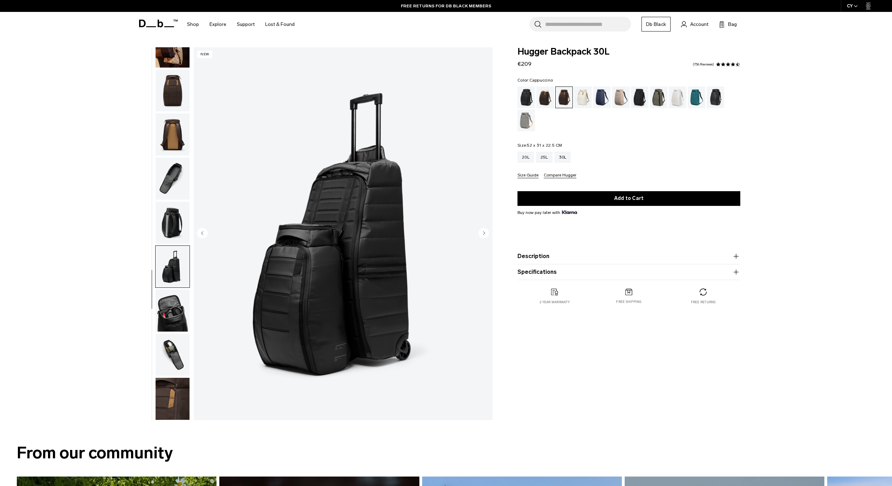
click at [548, 96] on div "Cappuccino" at bounding box center [545, 98] width 18 height 22
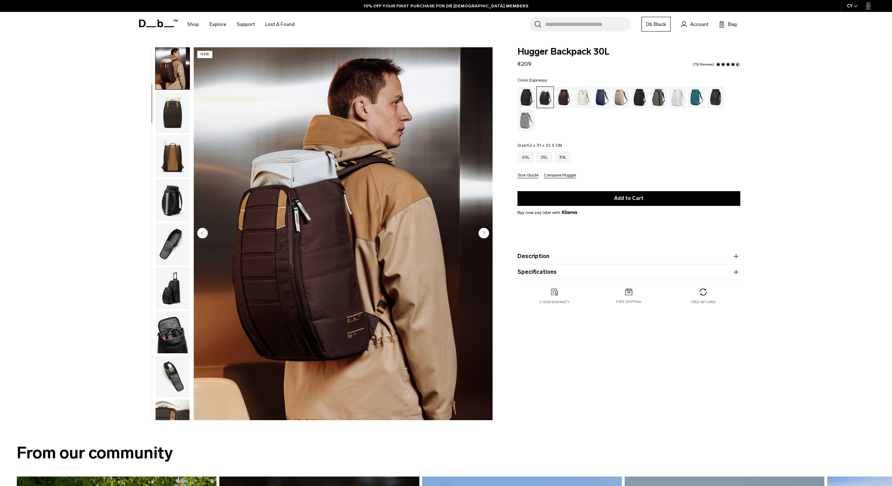
click at [566, 95] on div "Espresso" at bounding box center [564, 98] width 18 height 22
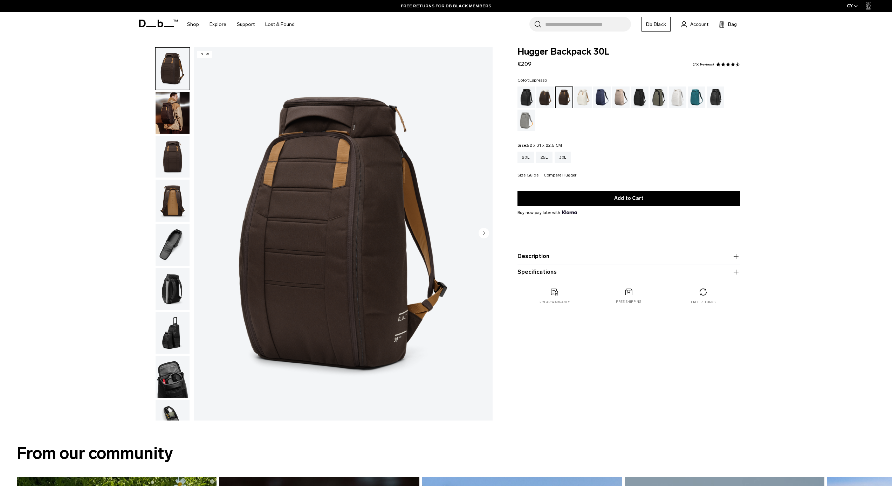
click at [722, 63] on span at bounding box center [723, 64] width 5 height 5
